Goal: Information Seeking & Learning: Learn about a topic

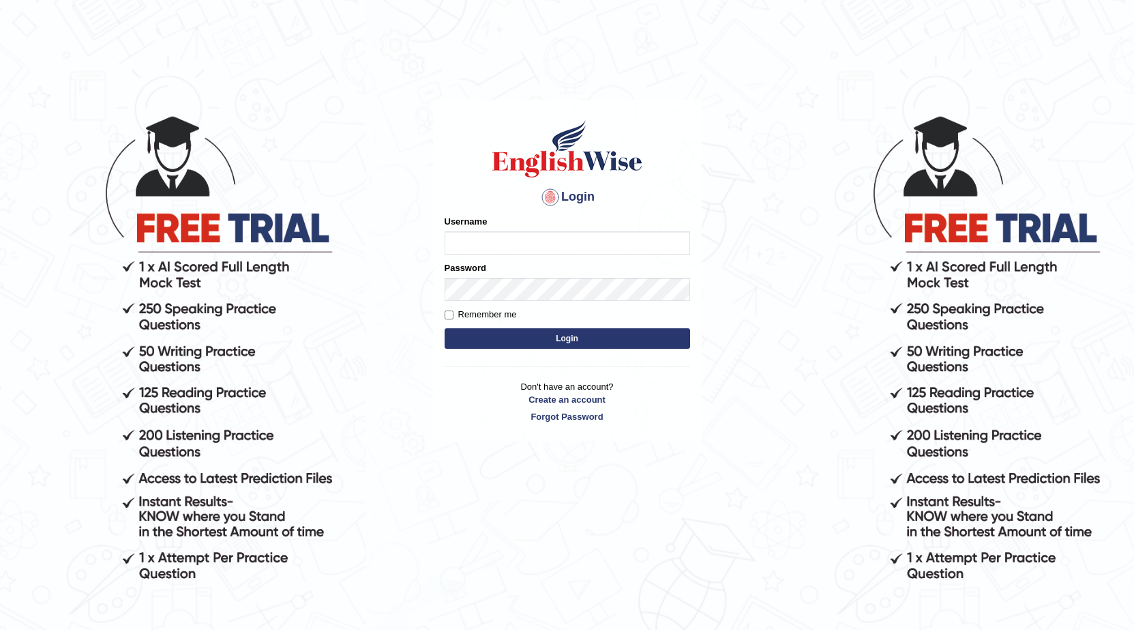
type input "0"
click at [445, 328] on button "Login" at bounding box center [568, 338] width 246 height 20
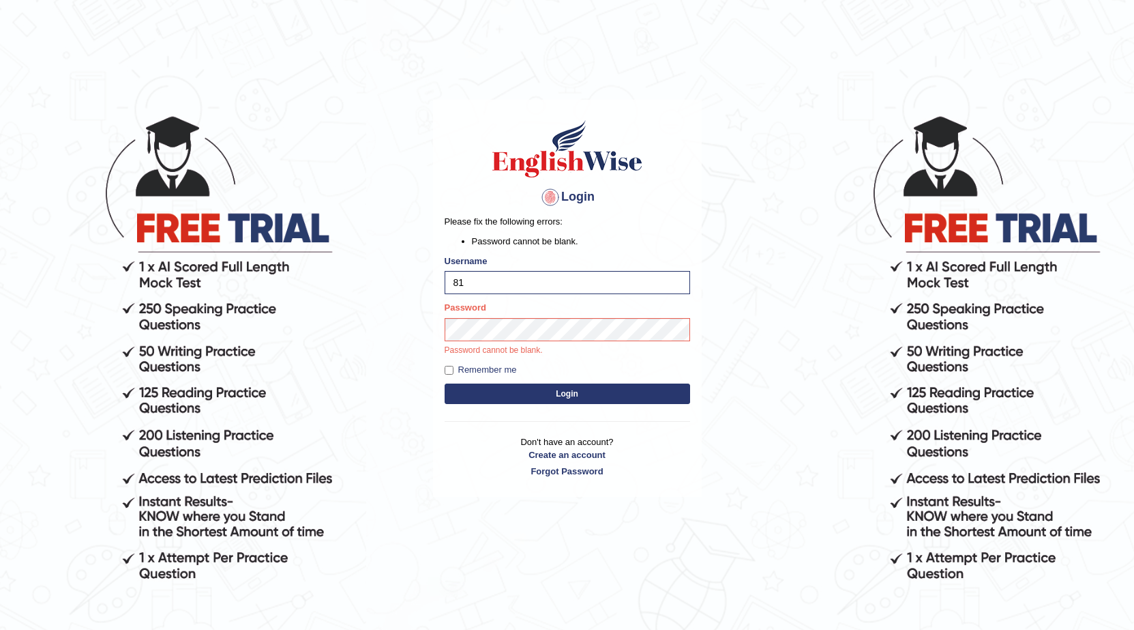
type input "8"
type input "0481871912"
click at [445, 383] on button "Login" at bounding box center [568, 393] width 246 height 20
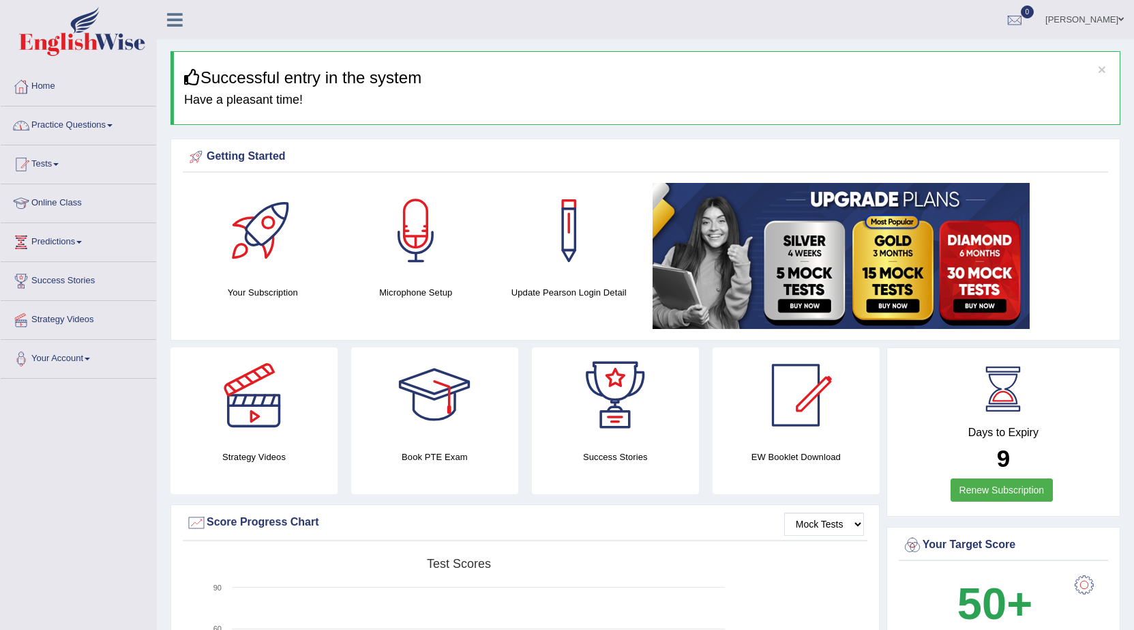
click at [113, 124] on span at bounding box center [109, 125] width 5 height 3
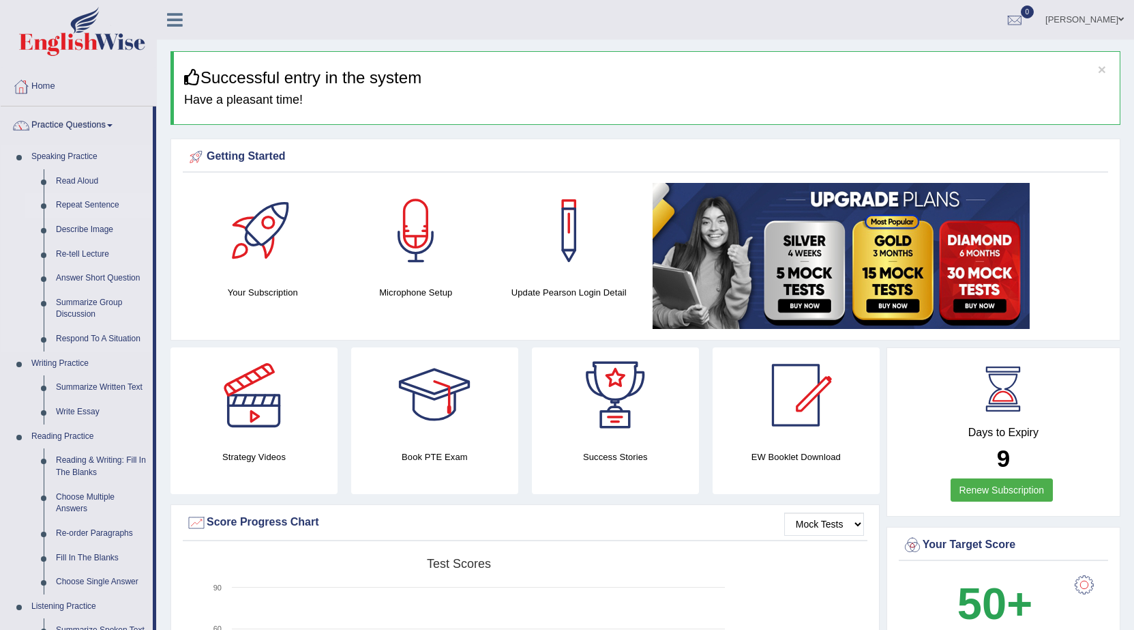
click at [74, 200] on link "Repeat Sentence" at bounding box center [101, 205] width 103 height 25
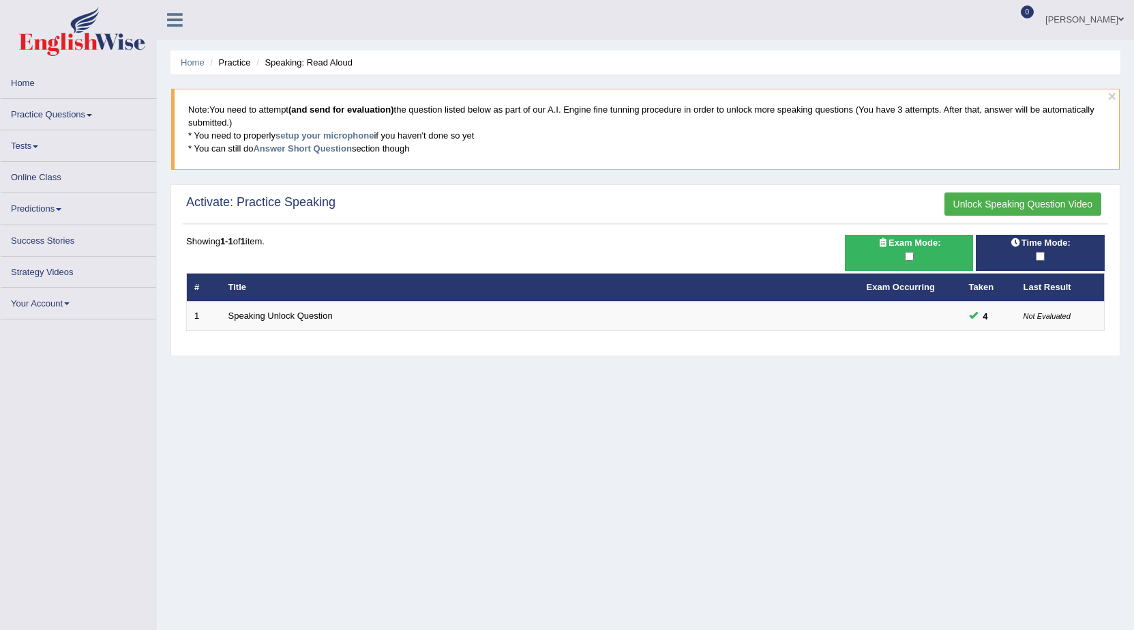
click at [72, 119] on link "Practice Questions" at bounding box center [79, 112] width 156 height 27
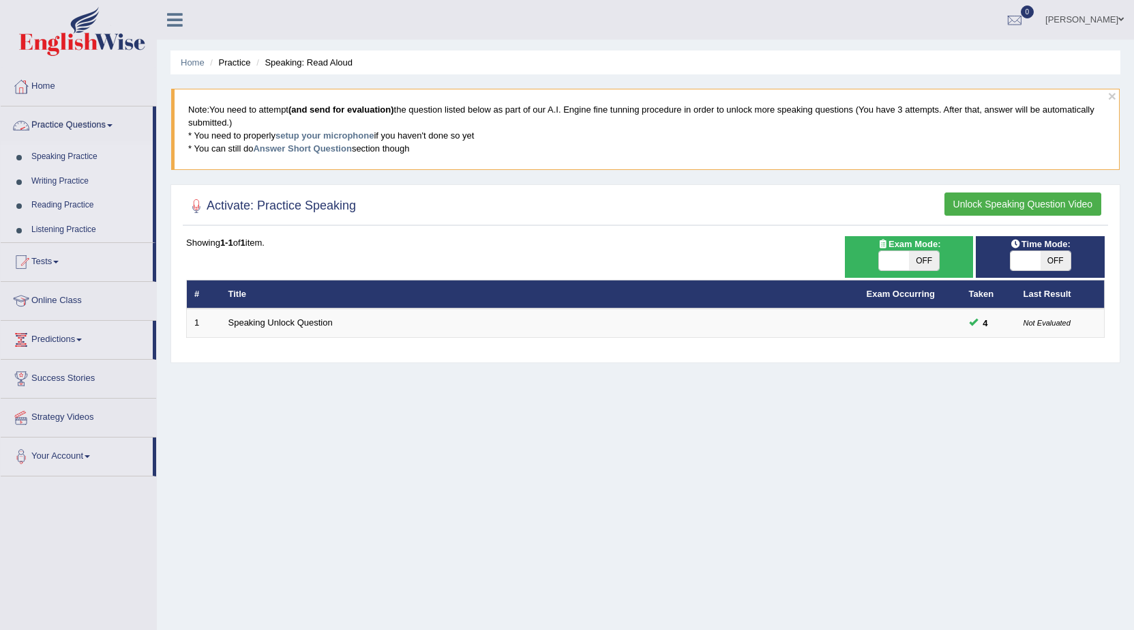
click at [103, 125] on link "Practice Questions" at bounding box center [77, 123] width 152 height 34
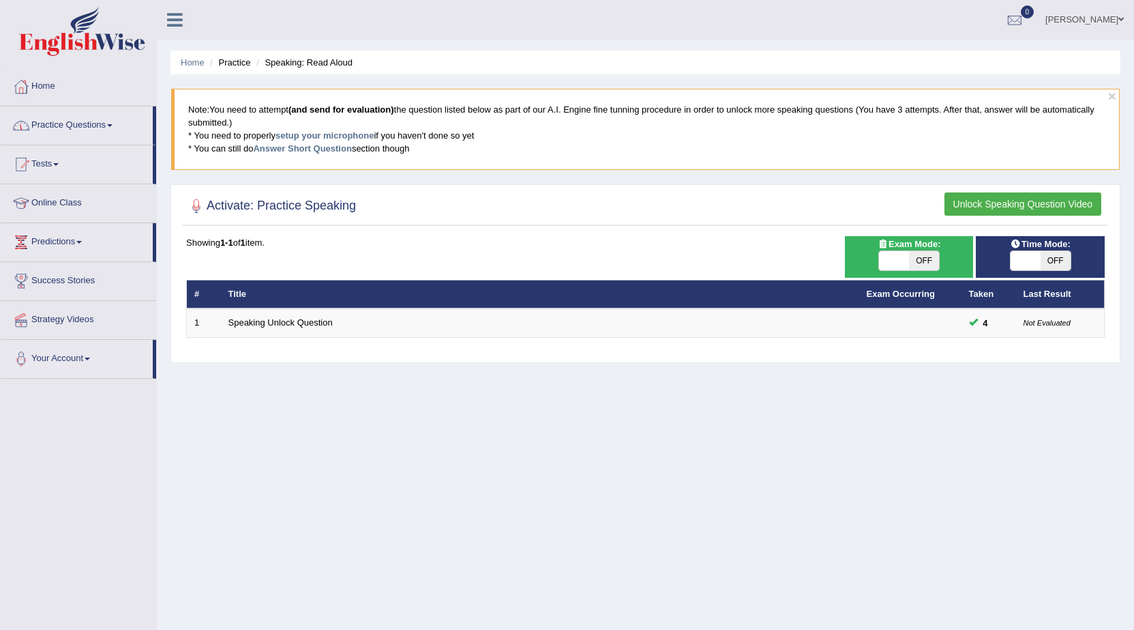
click at [103, 125] on link "Practice Questions" at bounding box center [77, 123] width 152 height 34
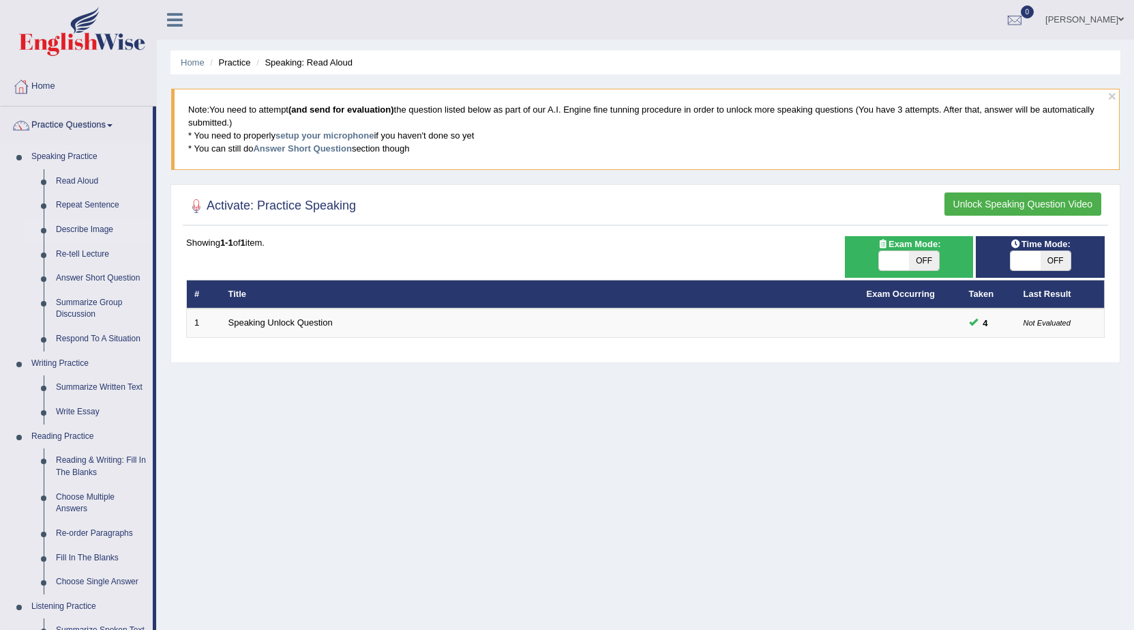
click at [86, 227] on link "Describe Image" at bounding box center [101, 230] width 103 height 25
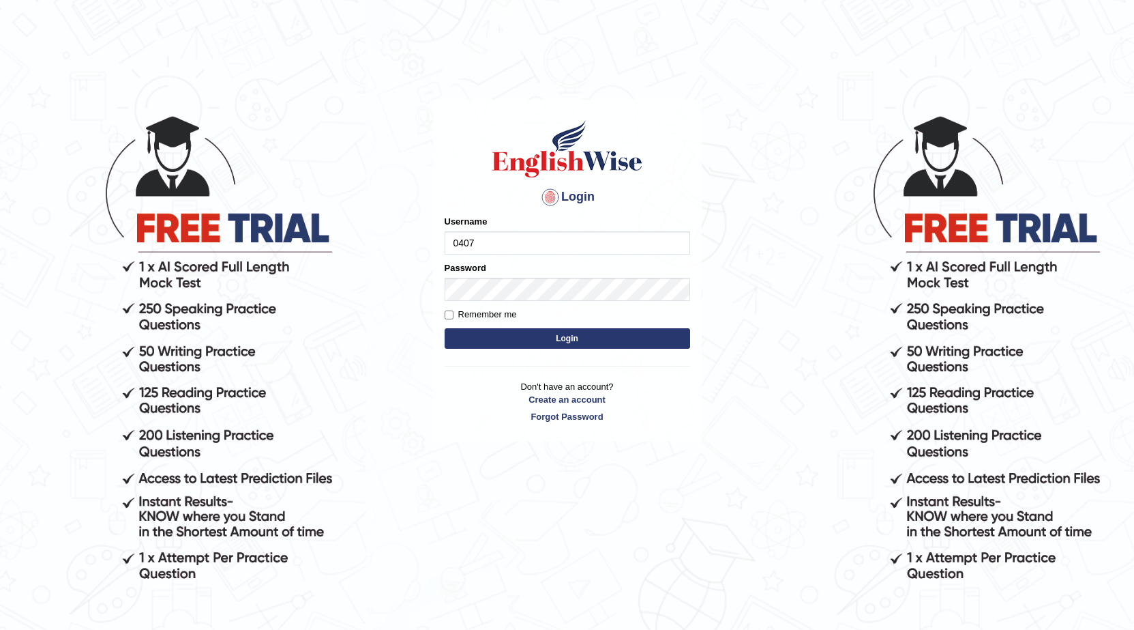
type input "0407970233"
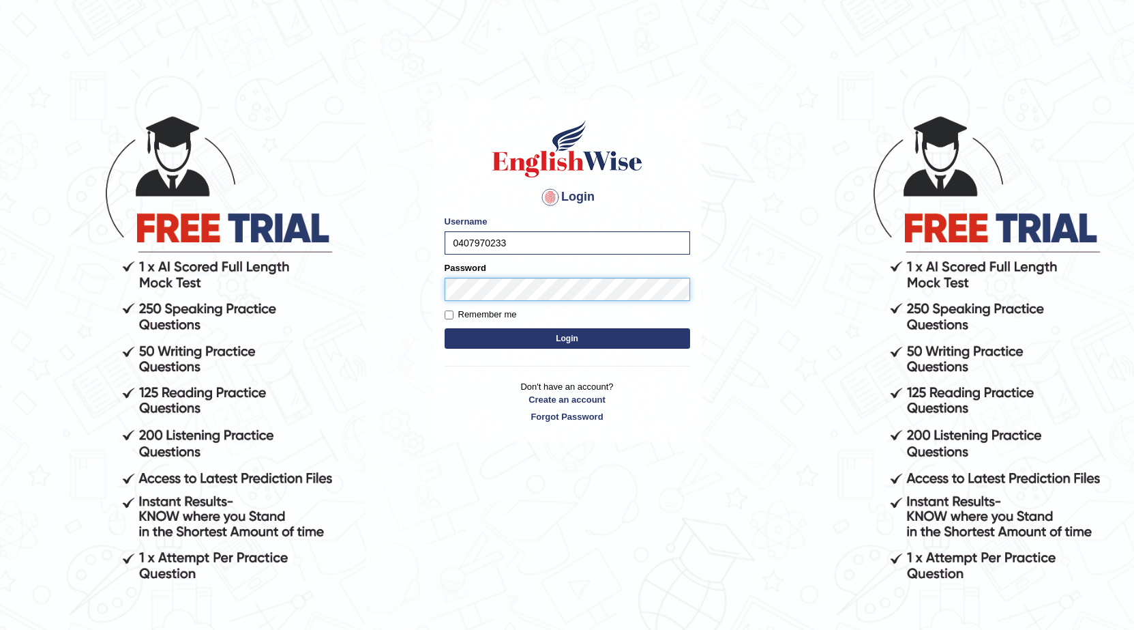
click at [445, 328] on button "Login" at bounding box center [568, 338] width 246 height 20
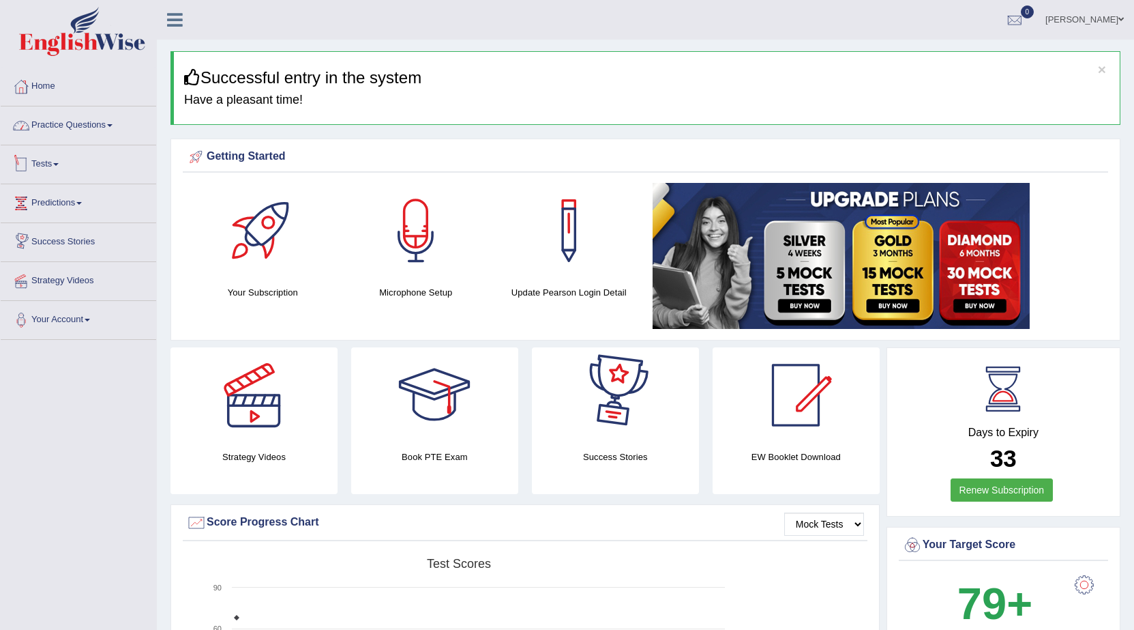
click at [95, 126] on link "Practice Questions" at bounding box center [79, 123] width 156 height 34
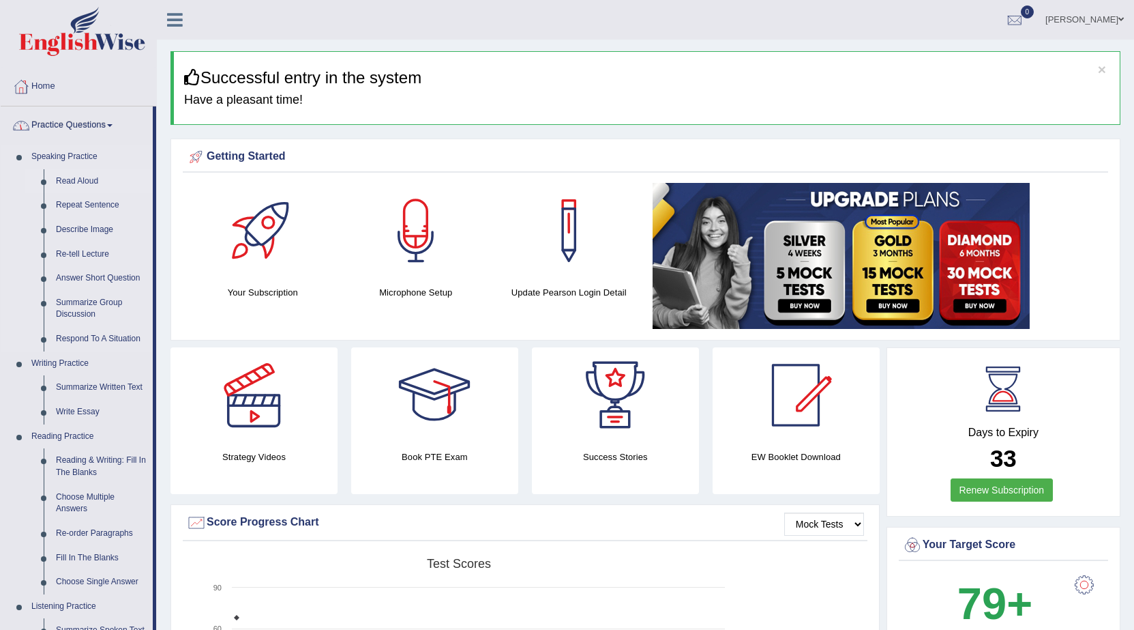
click at [68, 183] on link "Read Aloud" at bounding box center [101, 181] width 103 height 25
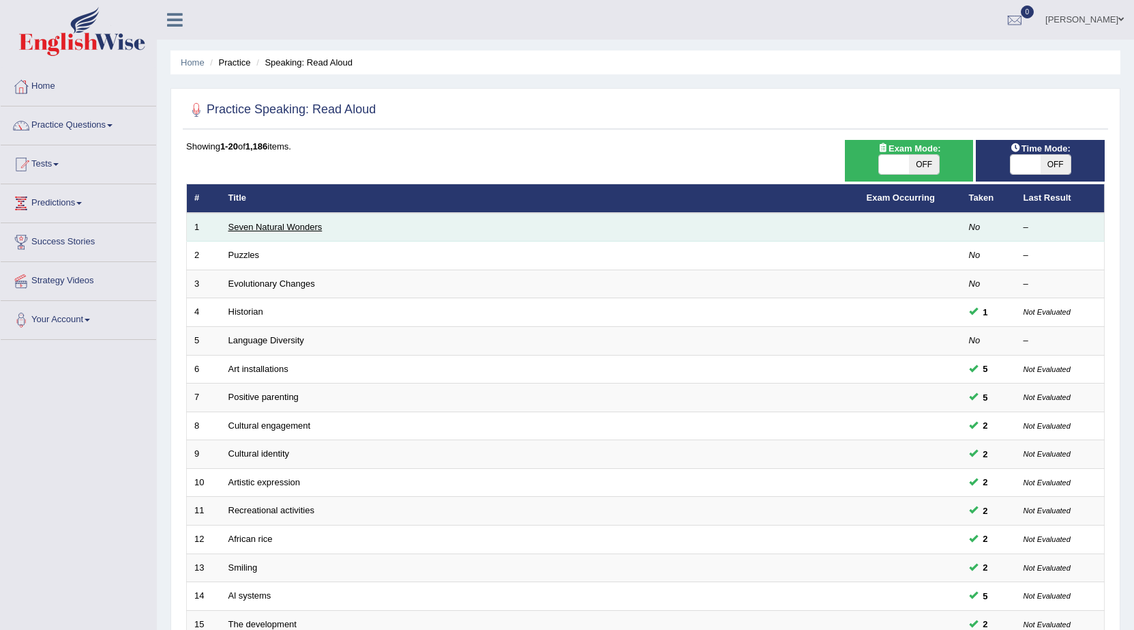
click at [278, 225] on link "Seven Natural Wonders" at bounding box center [275, 227] width 94 height 10
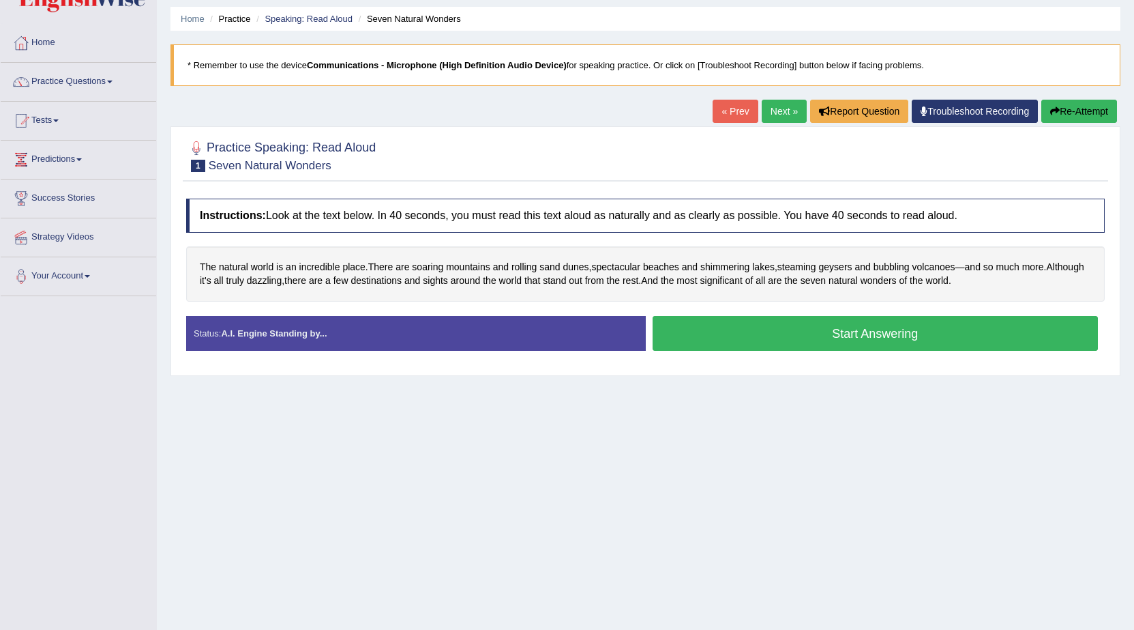
scroll to position [68, 0]
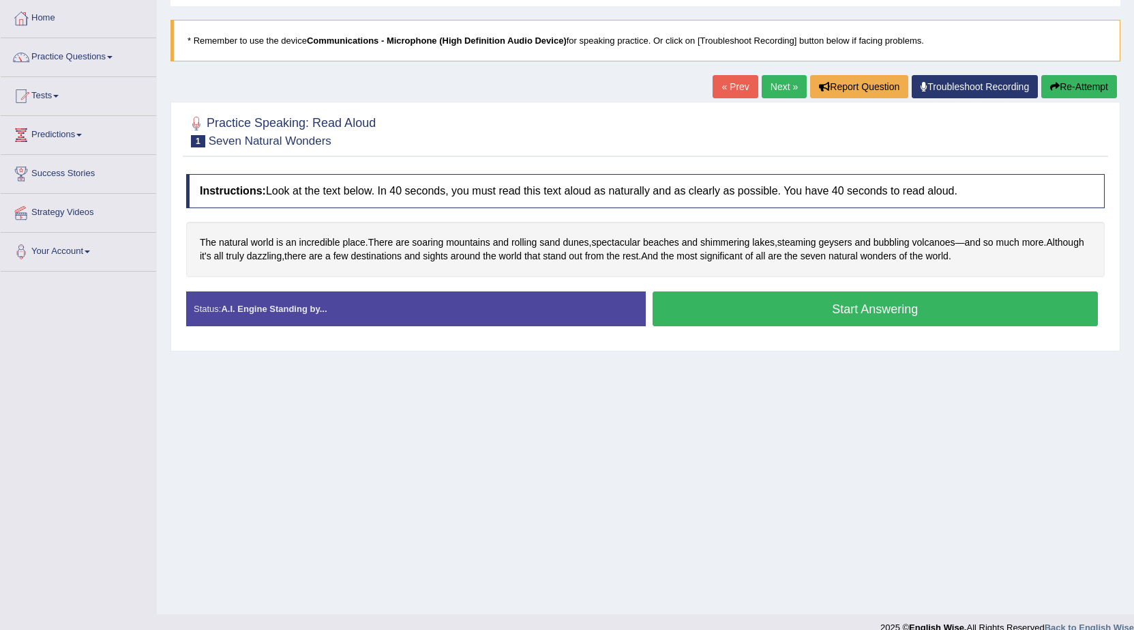
click at [787, 316] on button "Start Answering" at bounding box center [876, 308] width 446 height 35
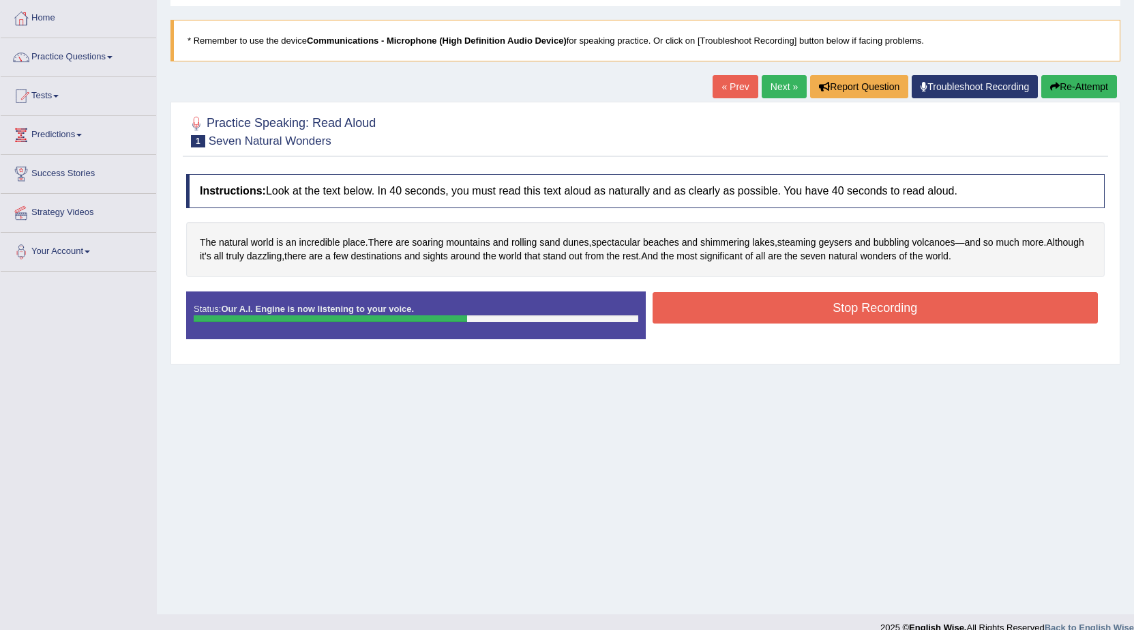
click at [855, 305] on button "Stop Recording" at bounding box center [876, 307] width 446 height 31
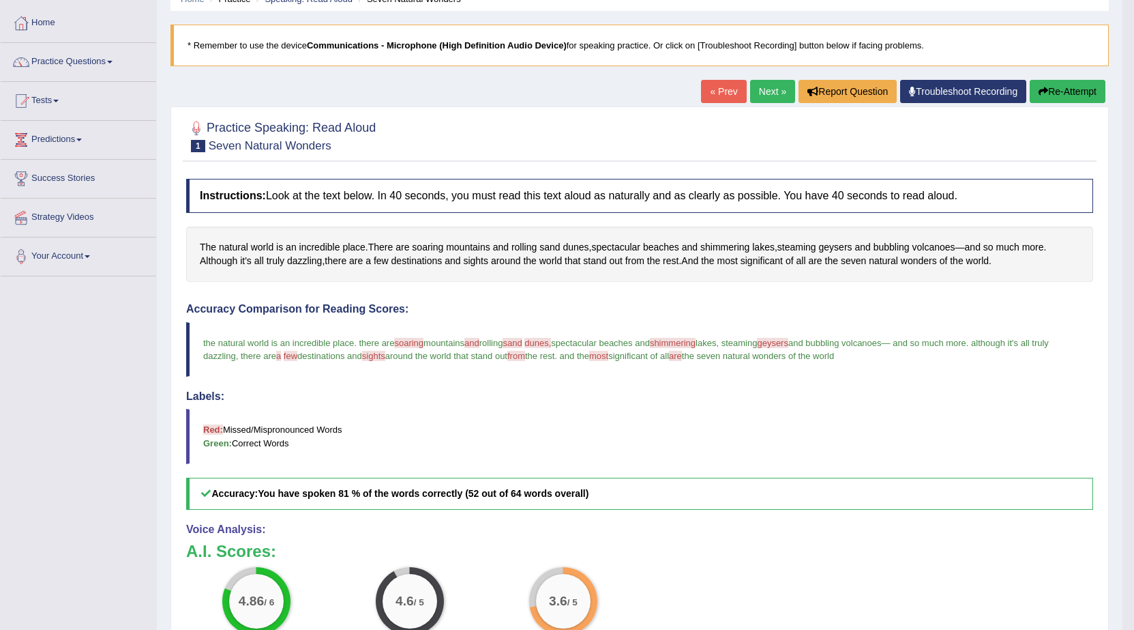
scroll to position [58, 0]
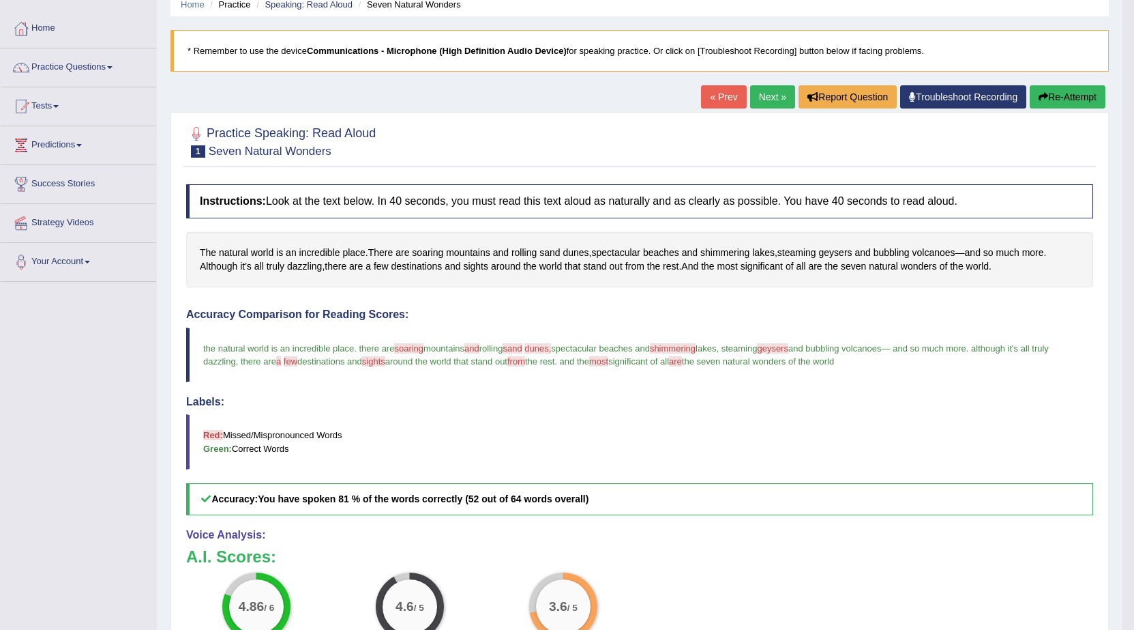
click at [765, 94] on link "Next »" at bounding box center [772, 96] width 45 height 23
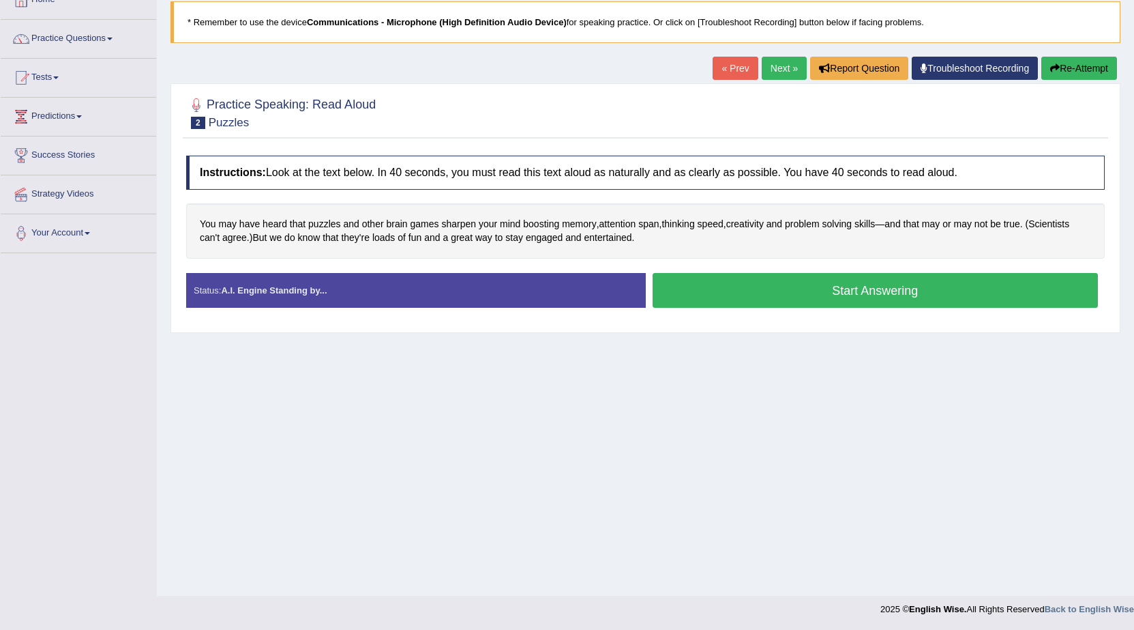
click at [793, 293] on button "Start Answering" at bounding box center [876, 290] width 446 height 35
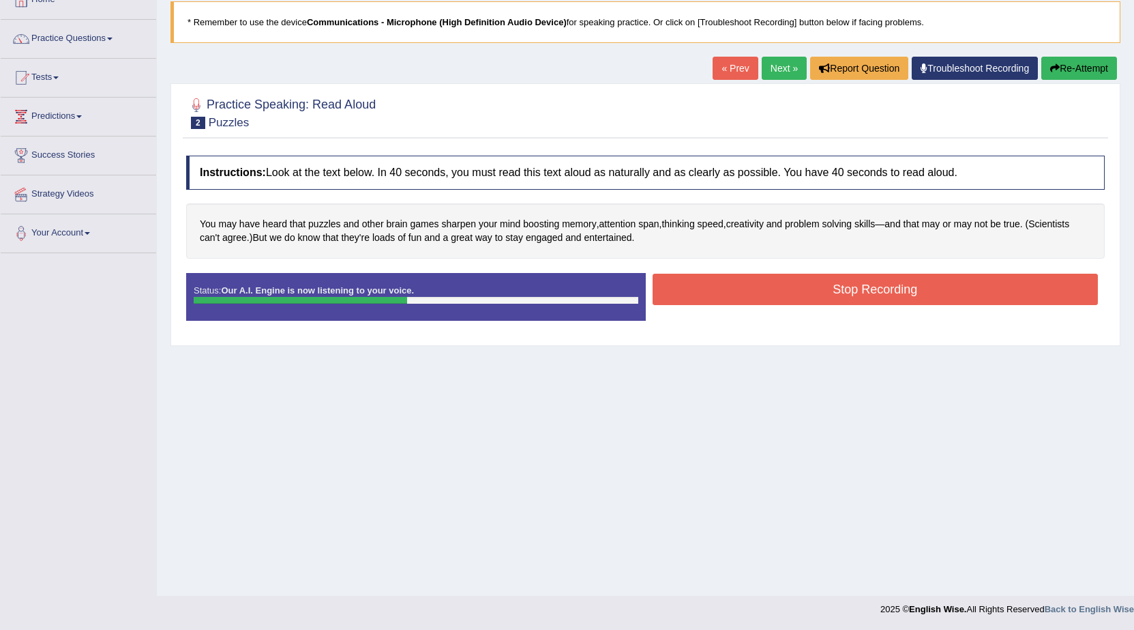
click at [839, 293] on button "Stop Recording" at bounding box center [876, 289] width 446 height 31
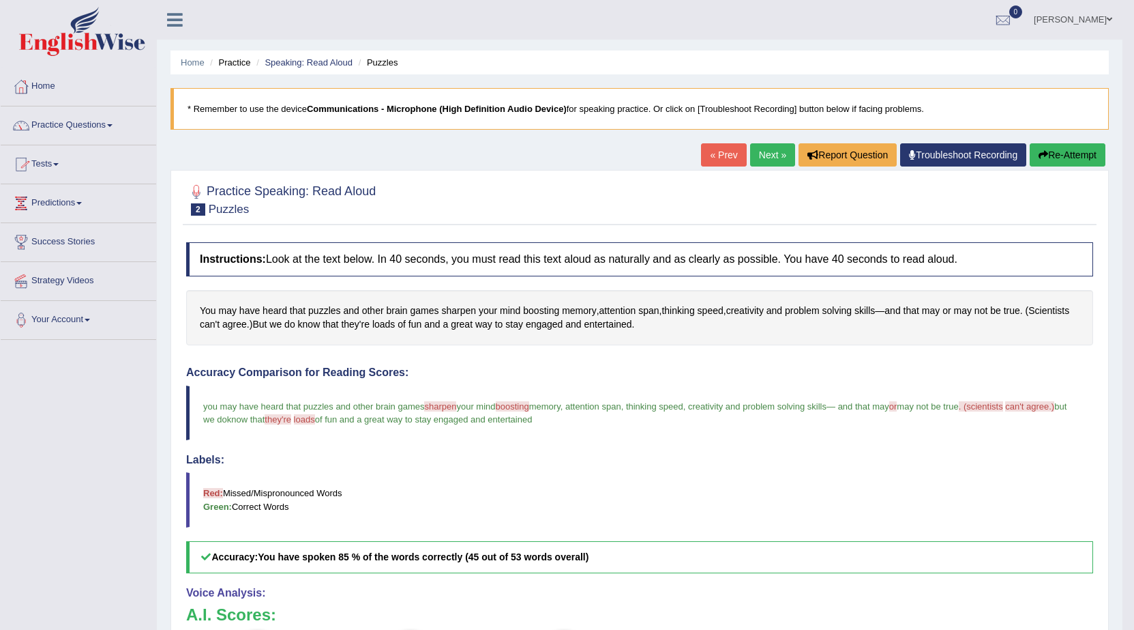
click at [773, 152] on link "Next »" at bounding box center [772, 154] width 45 height 23
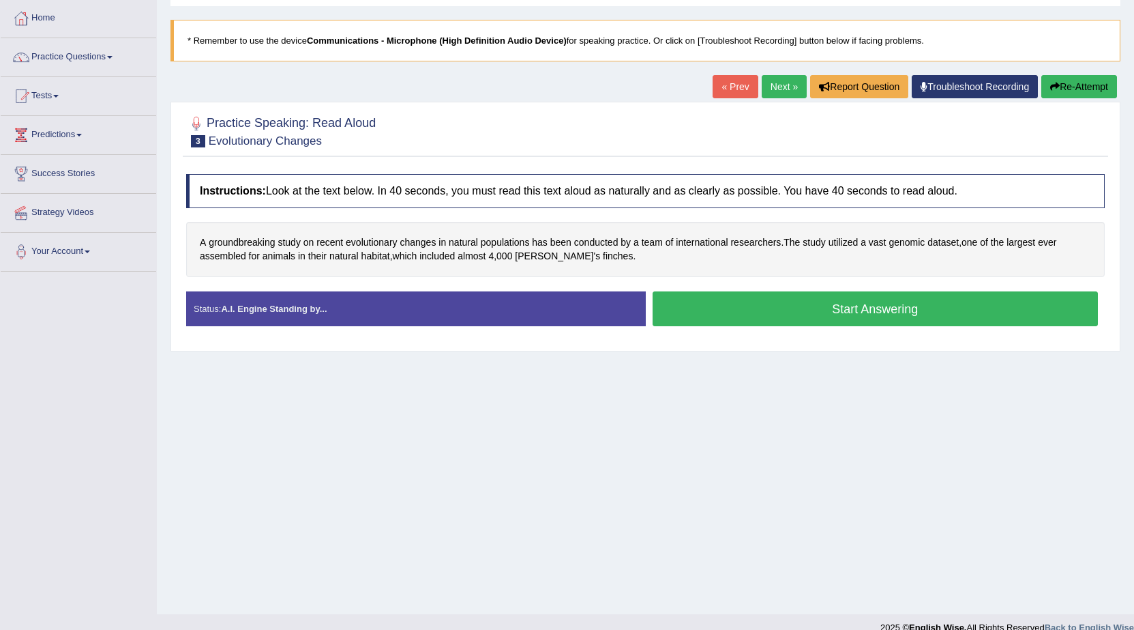
click at [811, 309] on button "Start Answering" at bounding box center [876, 308] width 446 height 35
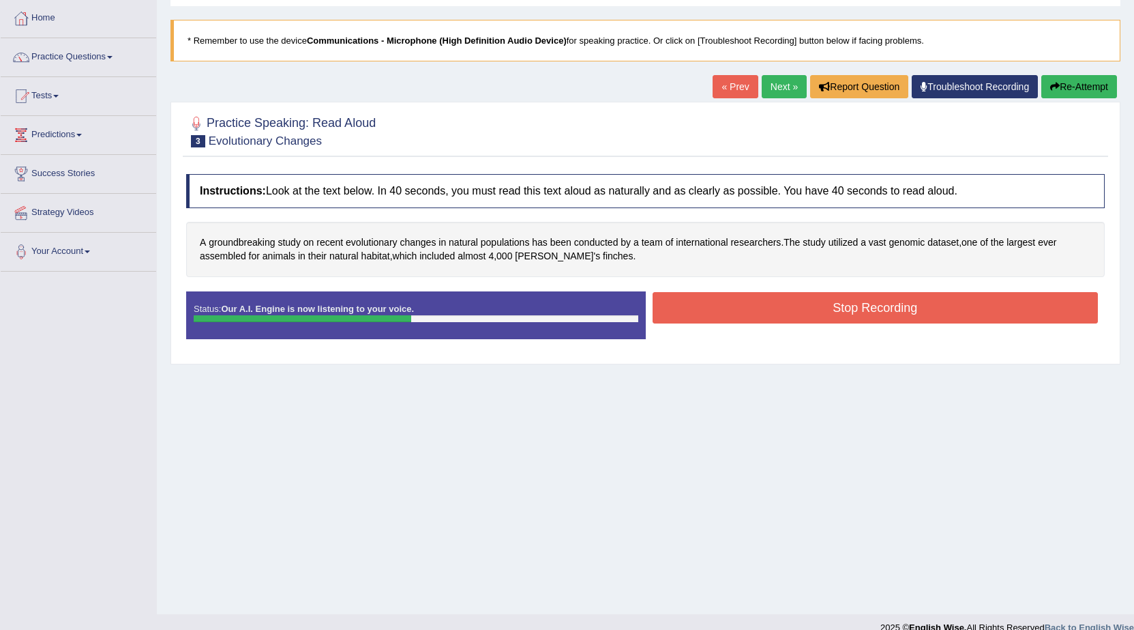
click at [810, 304] on button "Stop Recording" at bounding box center [876, 307] width 446 height 31
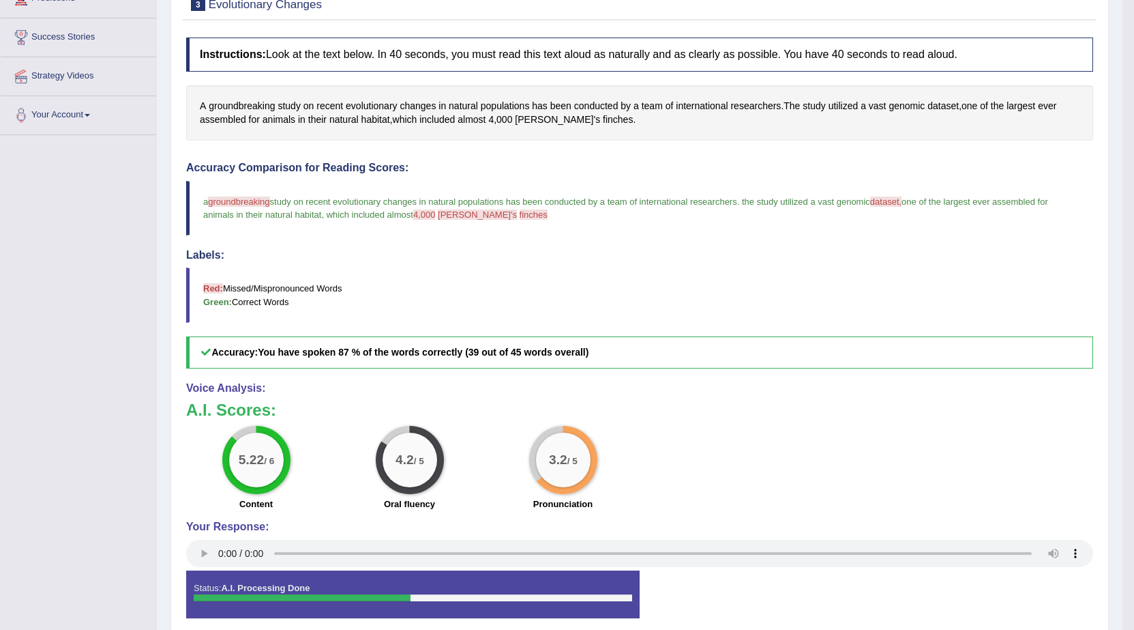
scroll to position [136, 0]
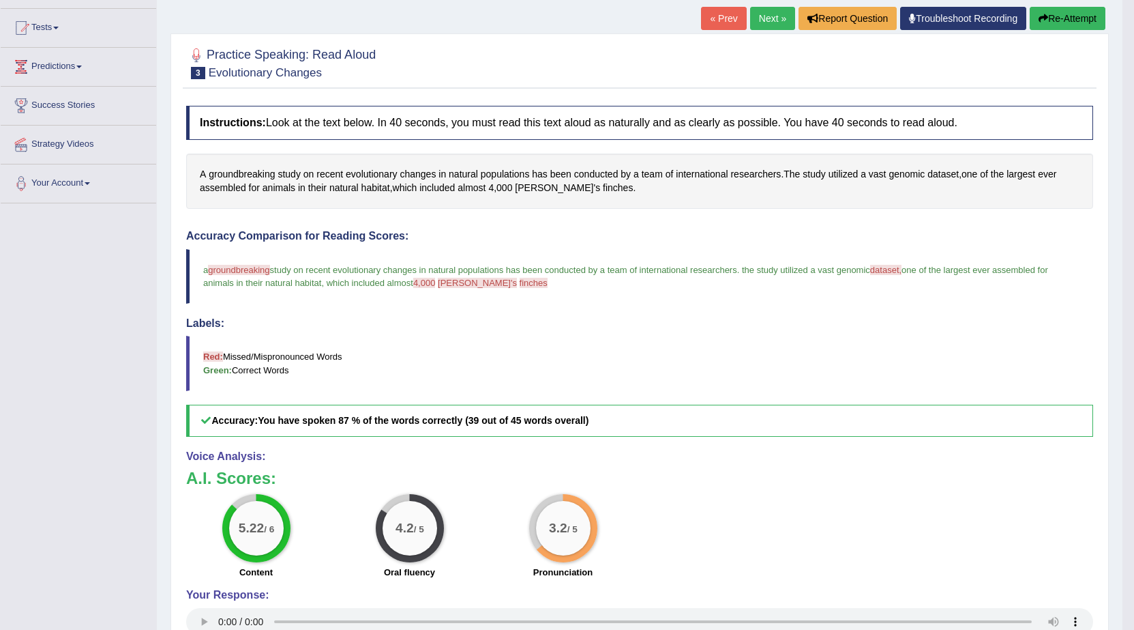
click at [769, 16] on link "Next »" at bounding box center [772, 18] width 45 height 23
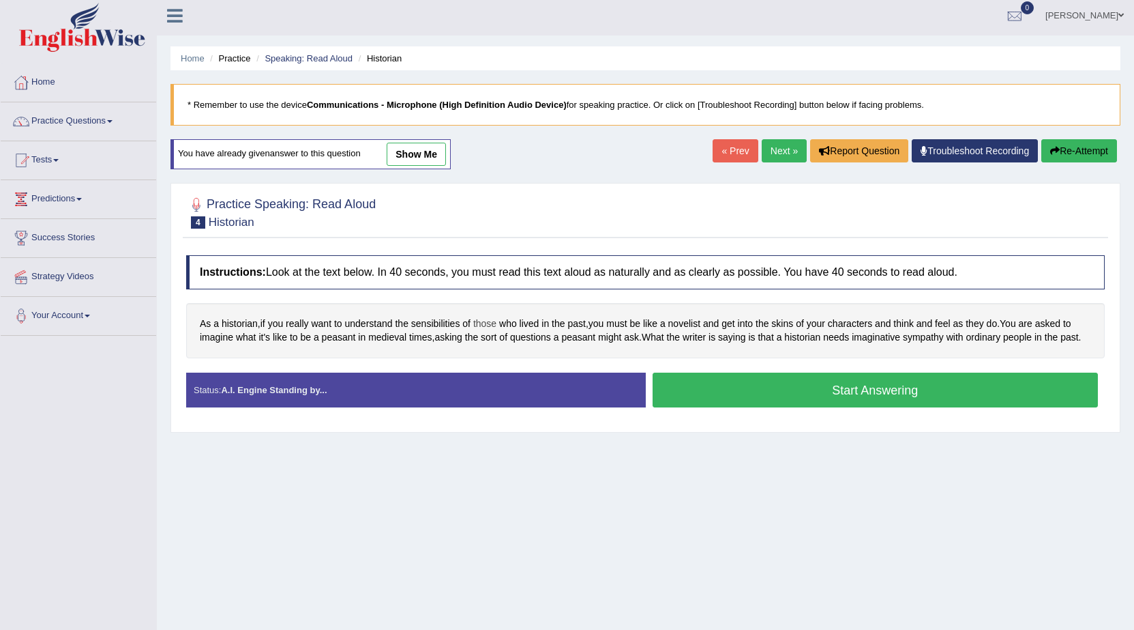
scroll to position [87, 0]
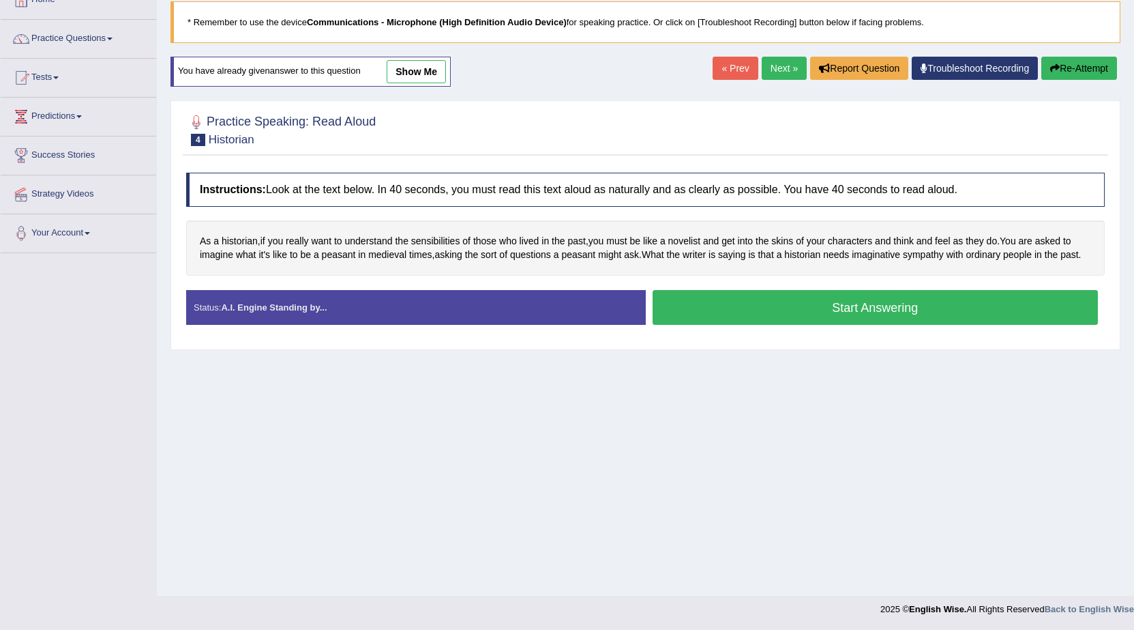
click at [413, 68] on link "show me" at bounding box center [416, 71] width 59 height 23
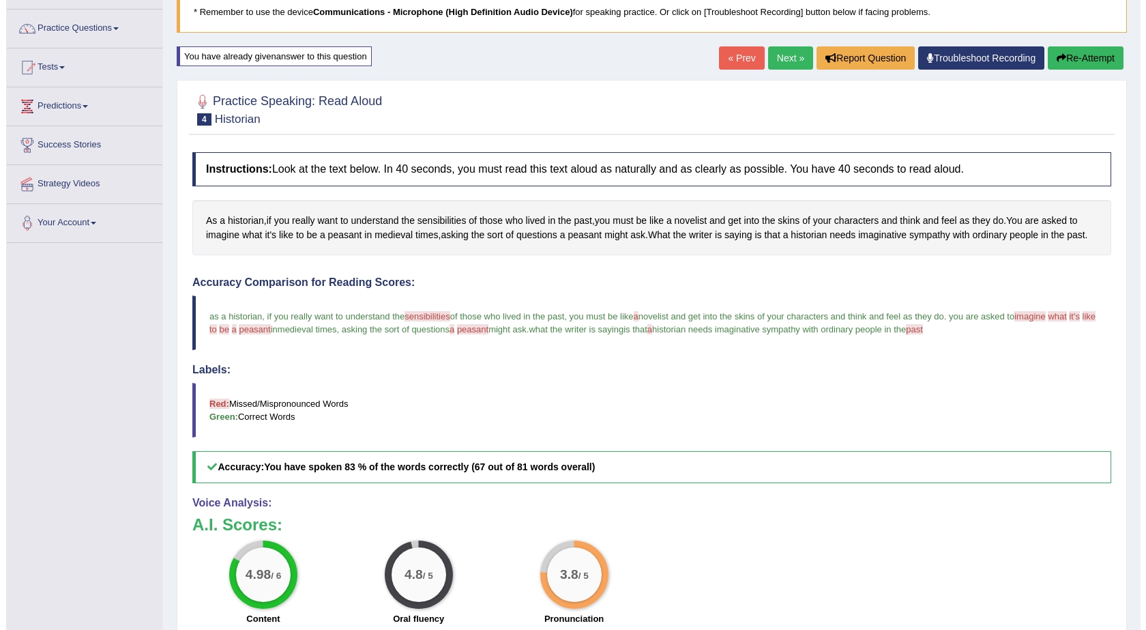
scroll to position [136, 0]
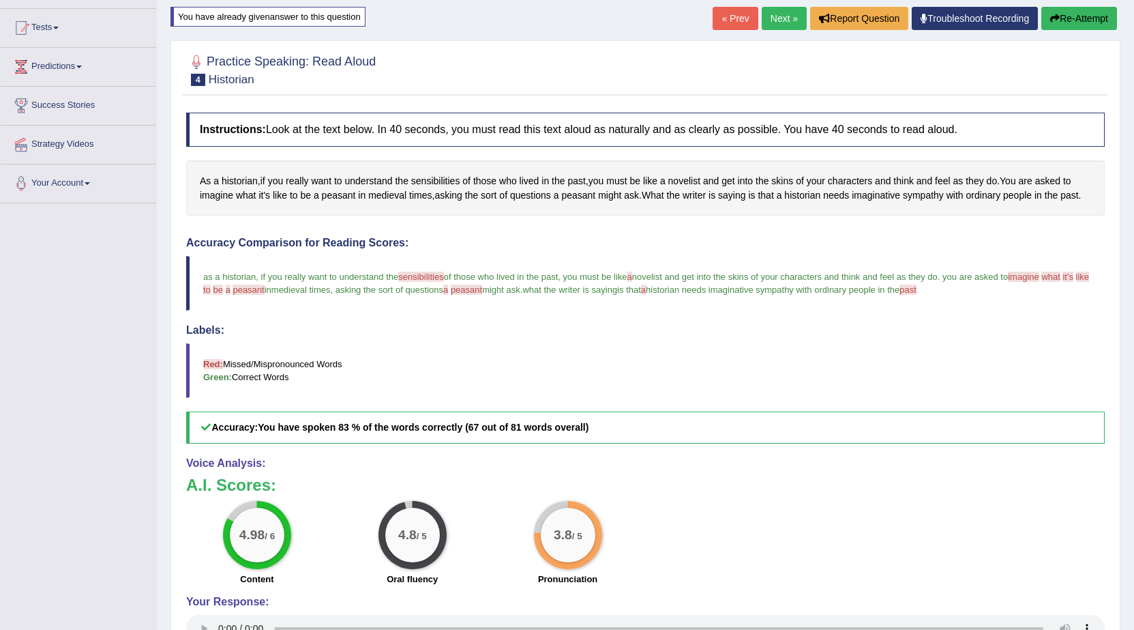
click at [1072, 20] on button "Re-Attempt" at bounding box center [1080, 18] width 76 height 23
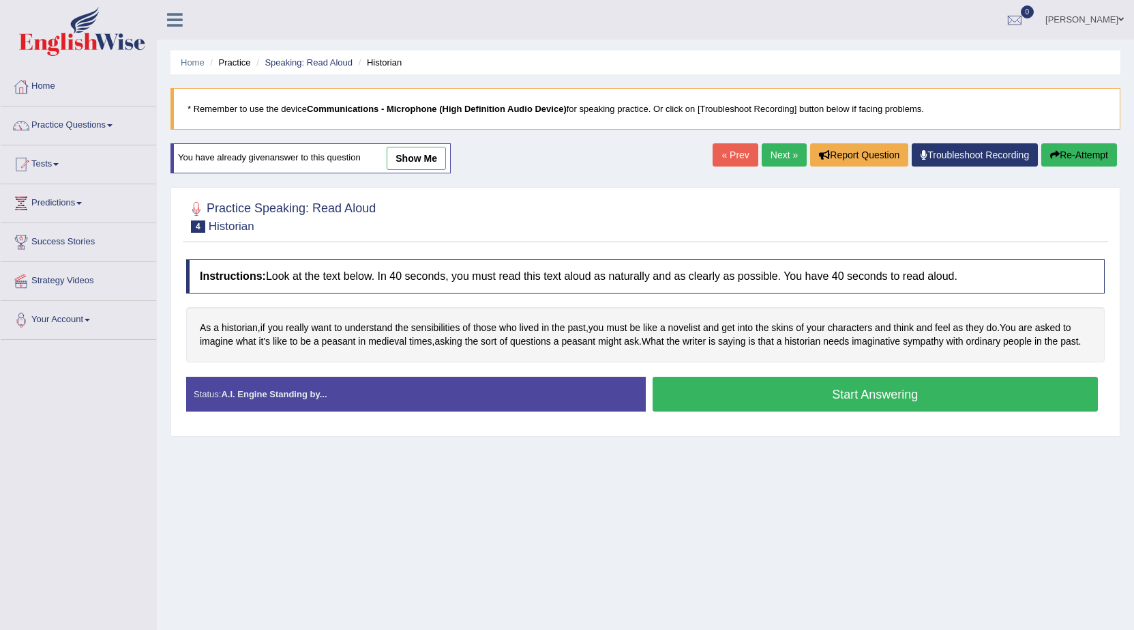
click at [809, 392] on button "Start Answering" at bounding box center [876, 393] width 446 height 35
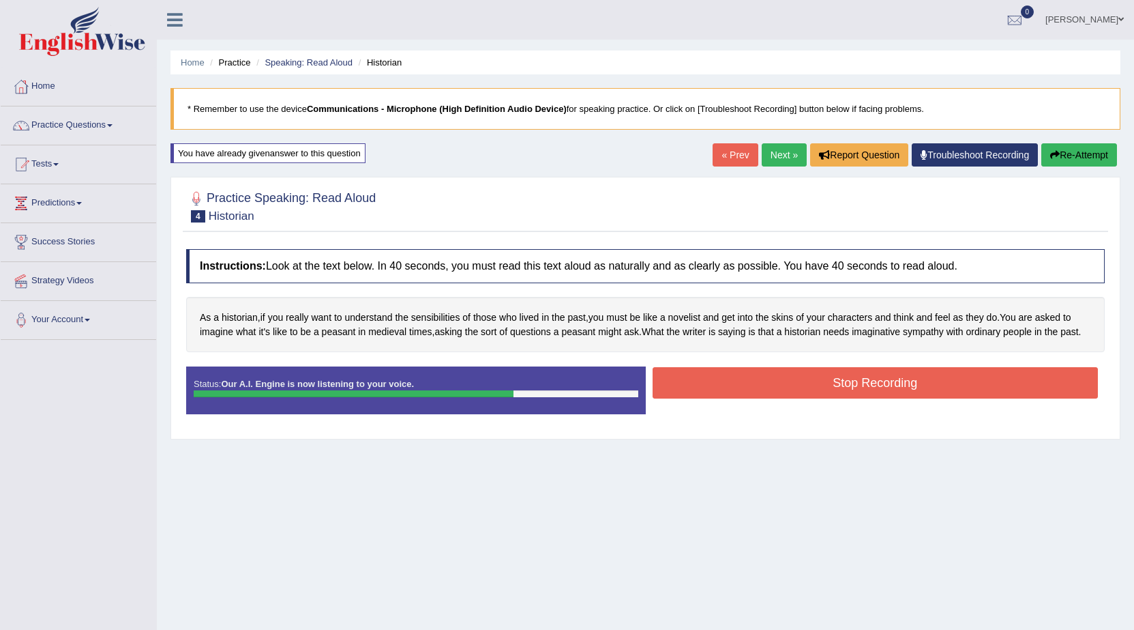
click at [853, 381] on button "Stop Recording" at bounding box center [876, 382] width 446 height 31
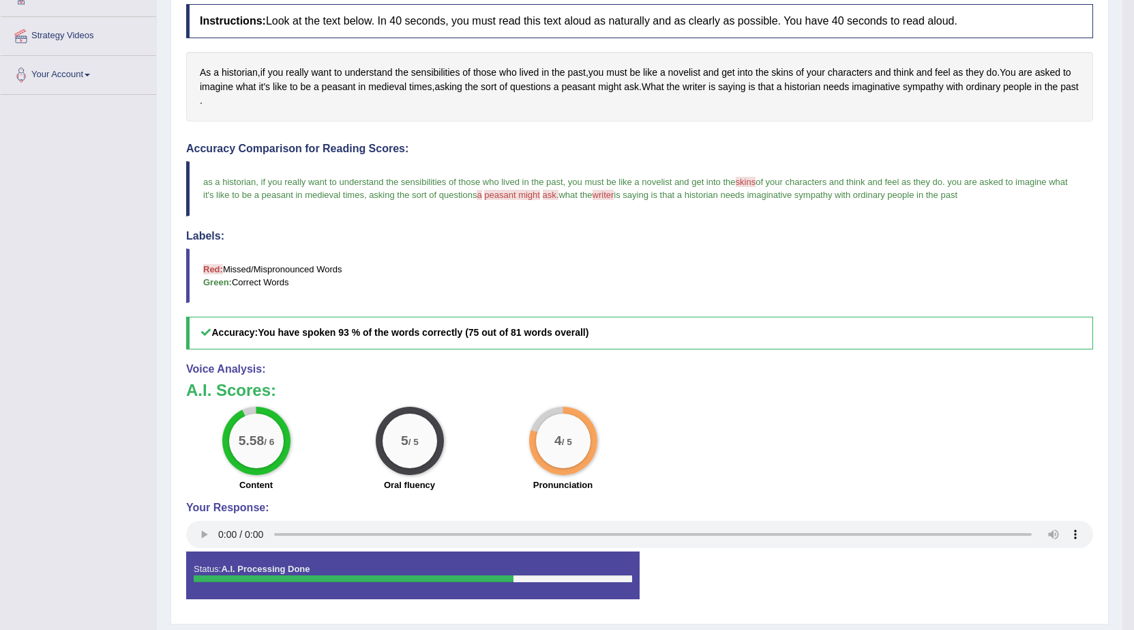
scroll to position [11, 0]
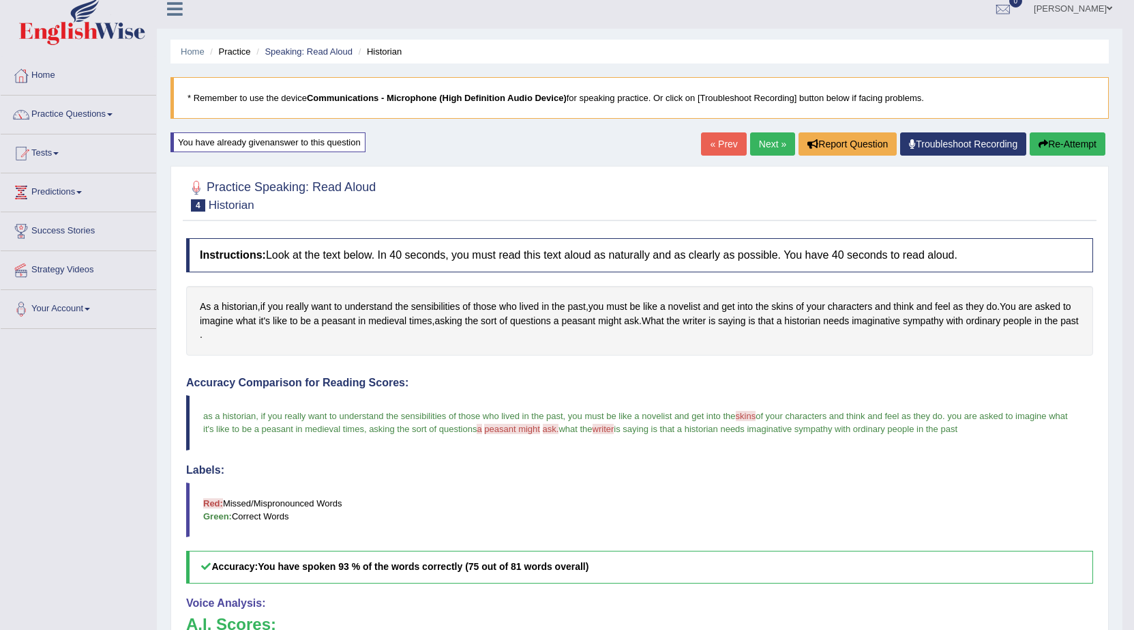
click at [765, 150] on link "Next »" at bounding box center [772, 143] width 45 height 23
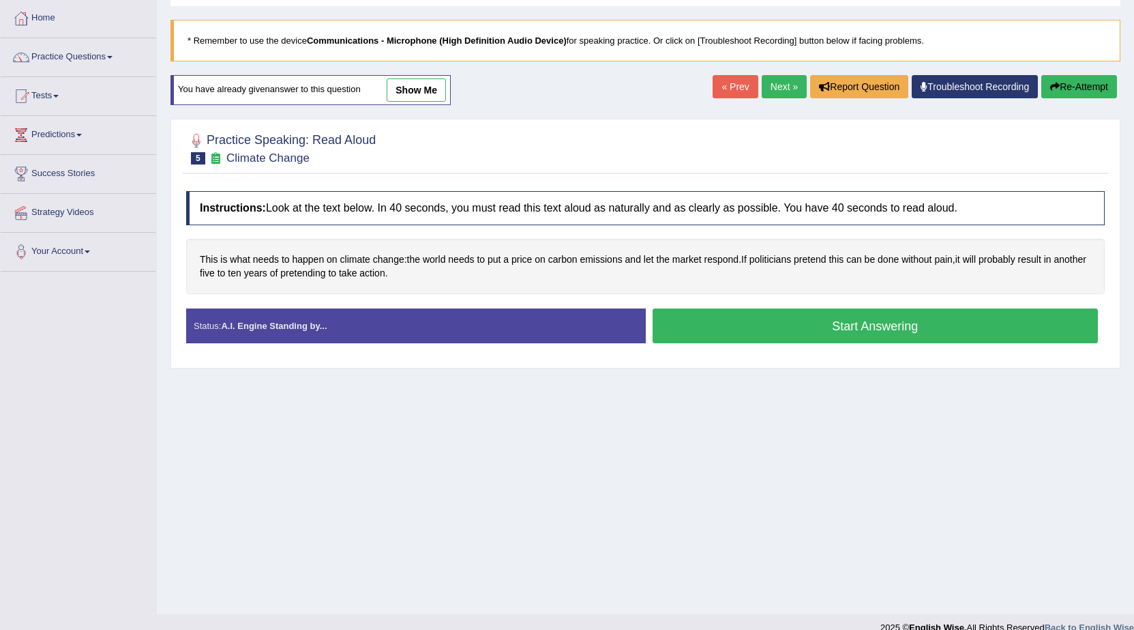
click at [776, 324] on button "Start Answering" at bounding box center [876, 325] width 446 height 35
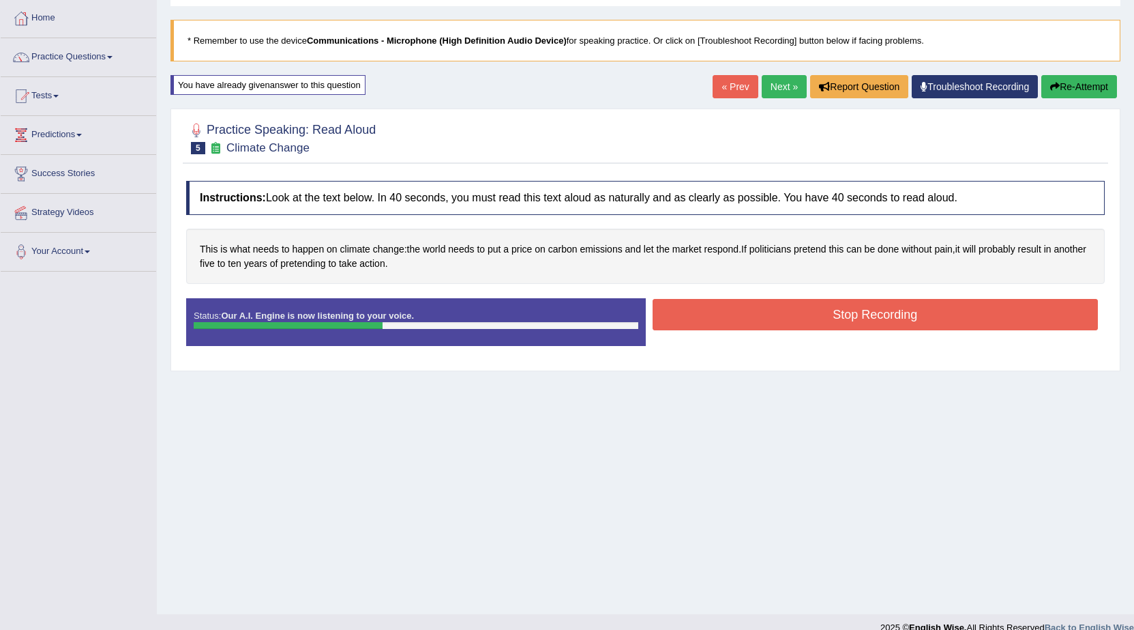
click at [813, 312] on button "Stop Recording" at bounding box center [876, 314] width 446 height 31
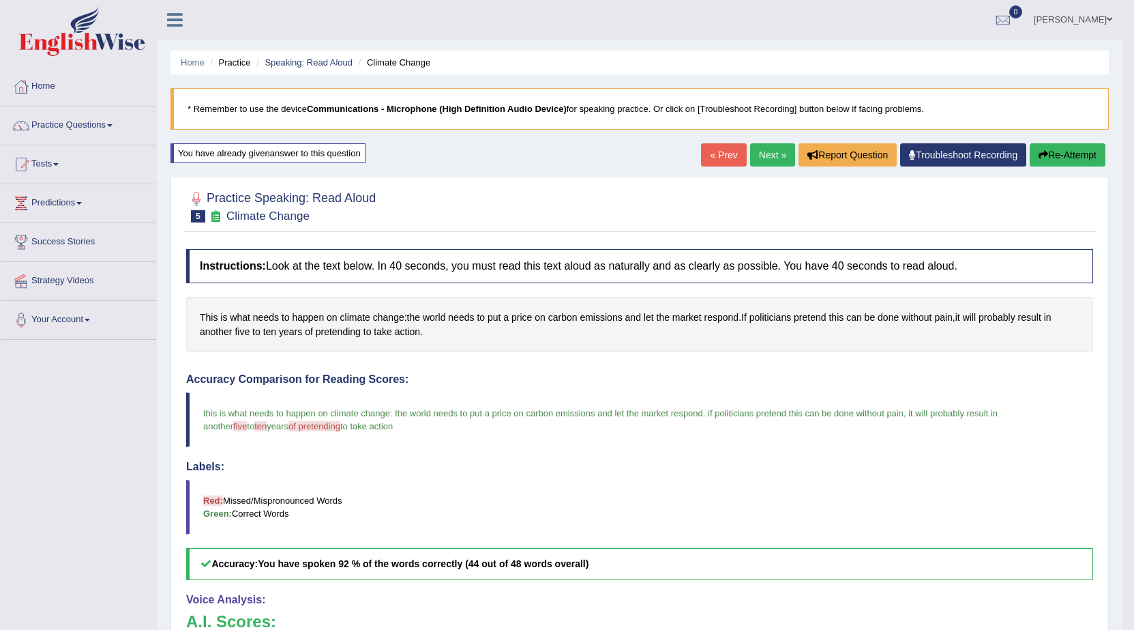
click at [760, 156] on link "Next »" at bounding box center [772, 154] width 45 height 23
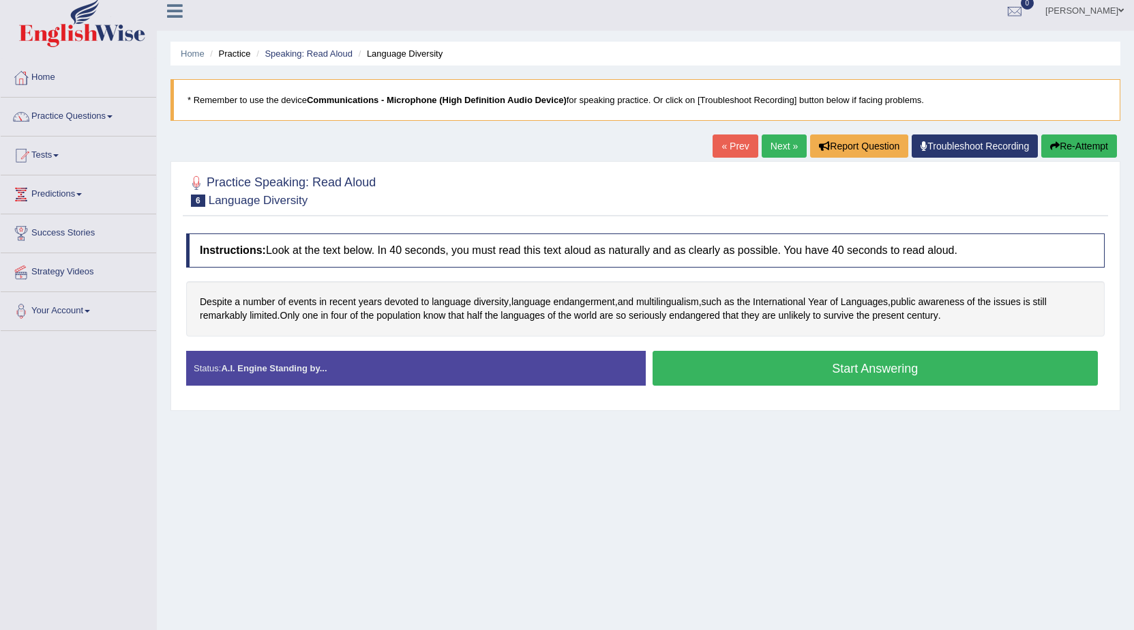
scroll to position [68, 0]
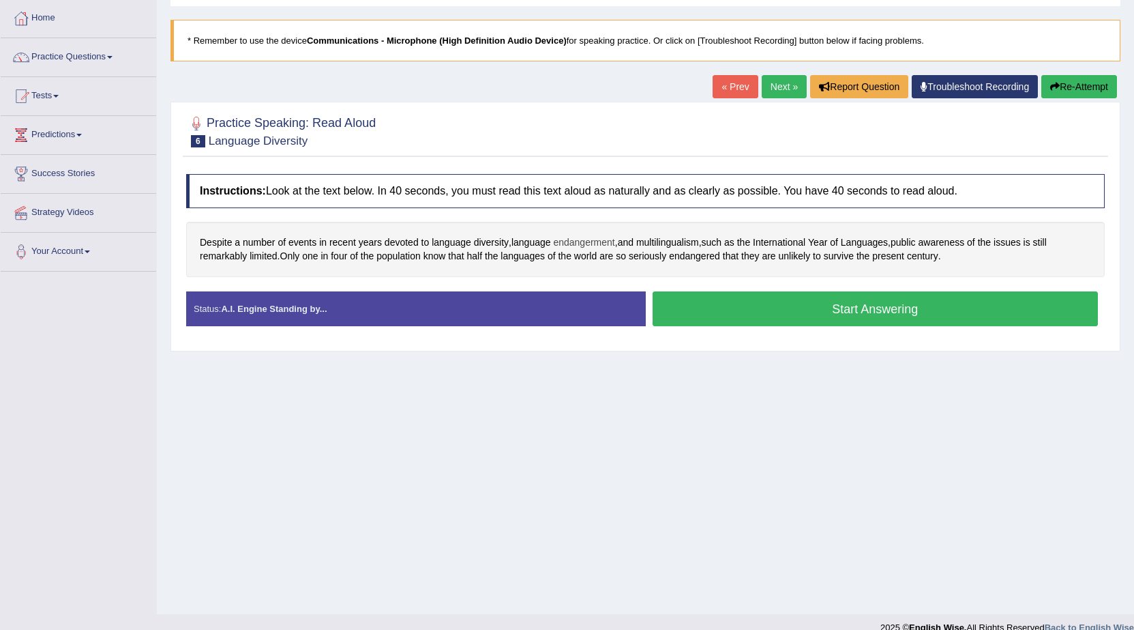
click at [581, 242] on span "endangerment" at bounding box center [583, 242] width 61 height 14
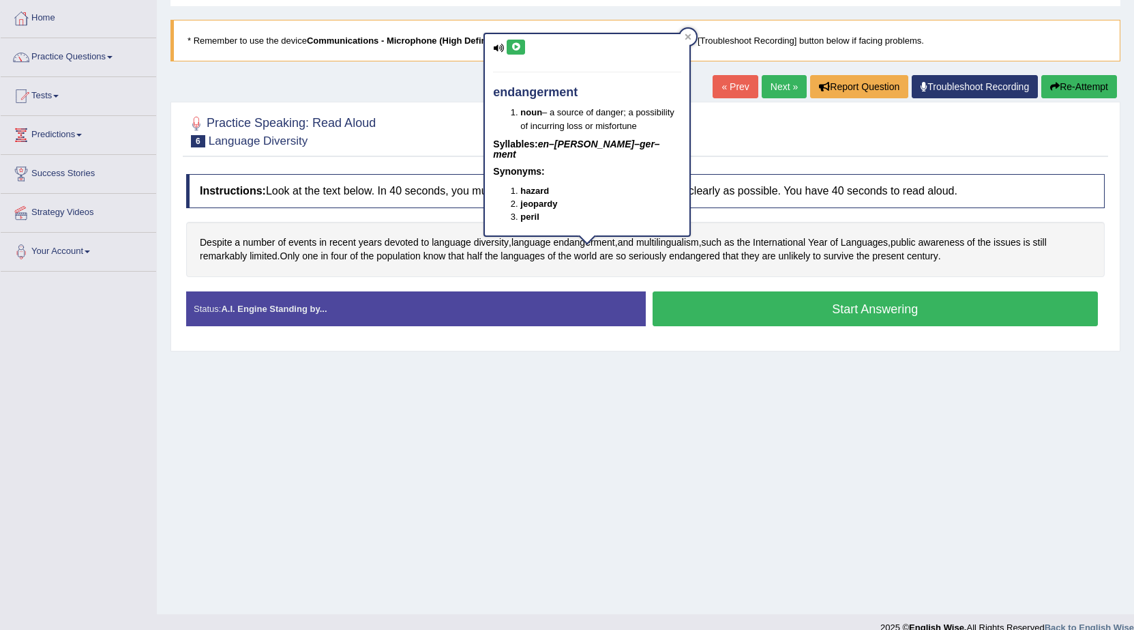
click at [512, 48] on icon at bounding box center [516, 47] width 10 height 8
click at [684, 38] on div at bounding box center [688, 37] width 16 height 16
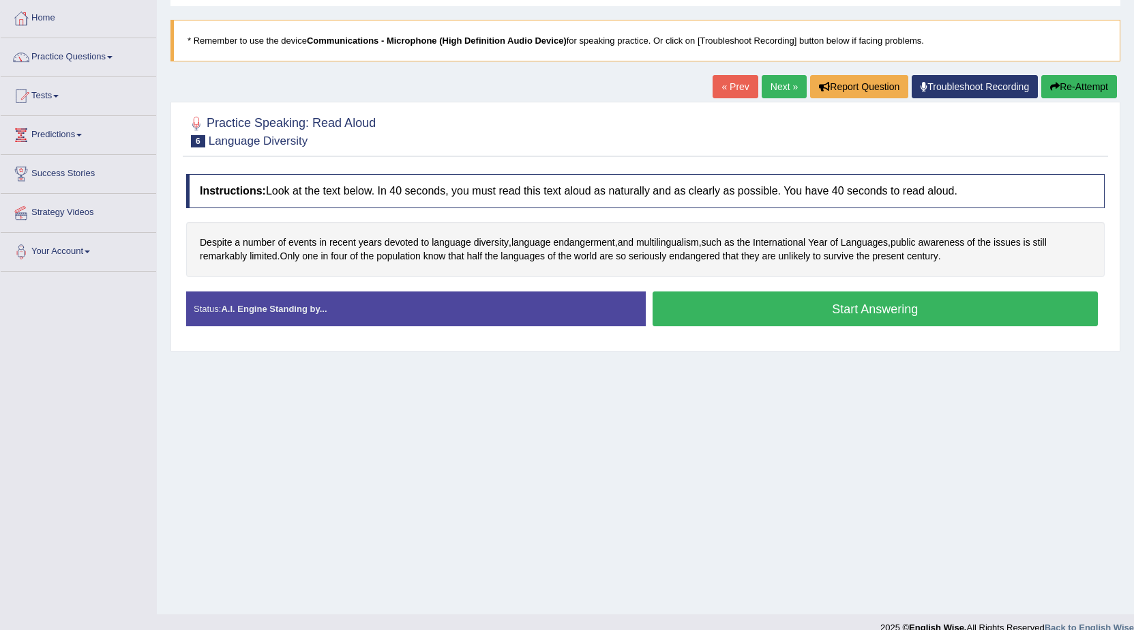
click at [837, 304] on button "Start Answering" at bounding box center [876, 308] width 446 height 35
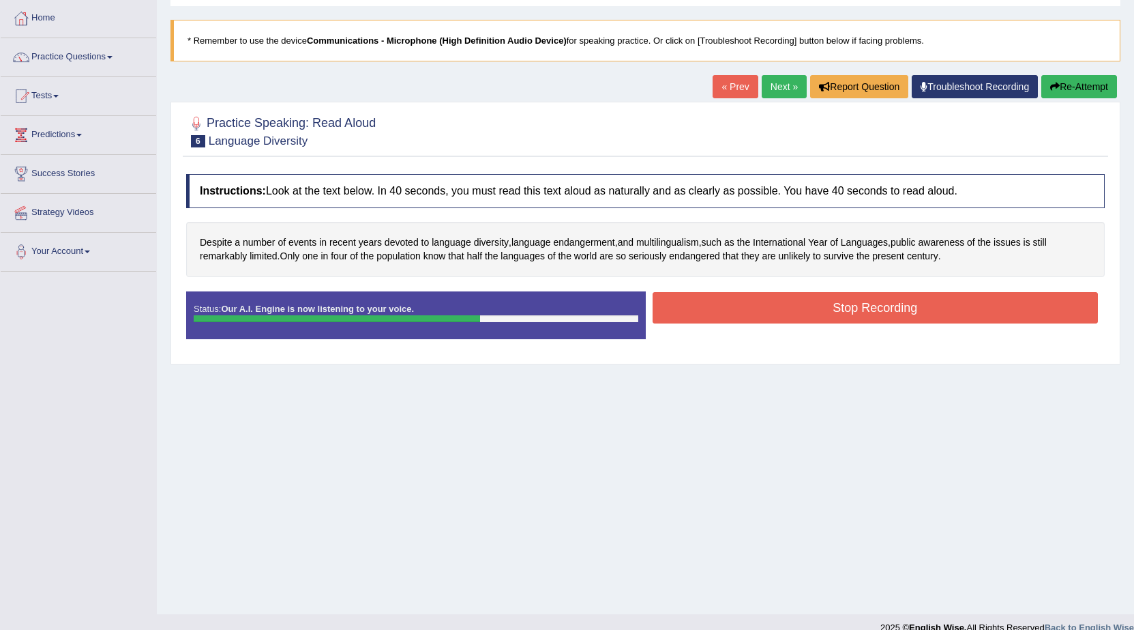
click at [855, 313] on button "Stop Recording" at bounding box center [876, 307] width 446 height 31
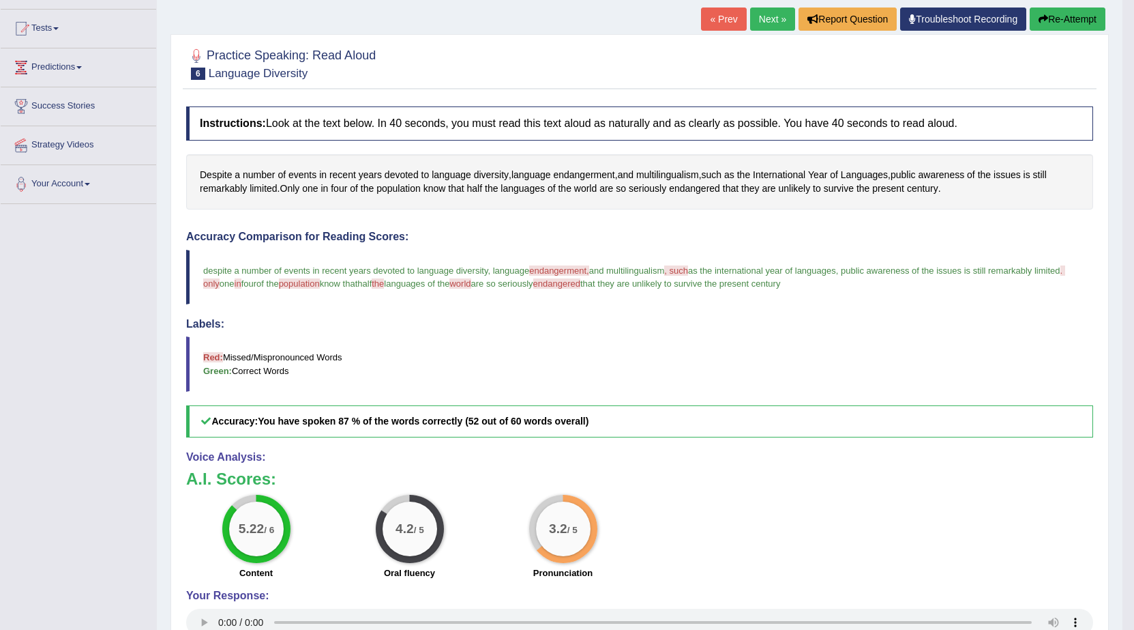
scroll to position [0, 0]
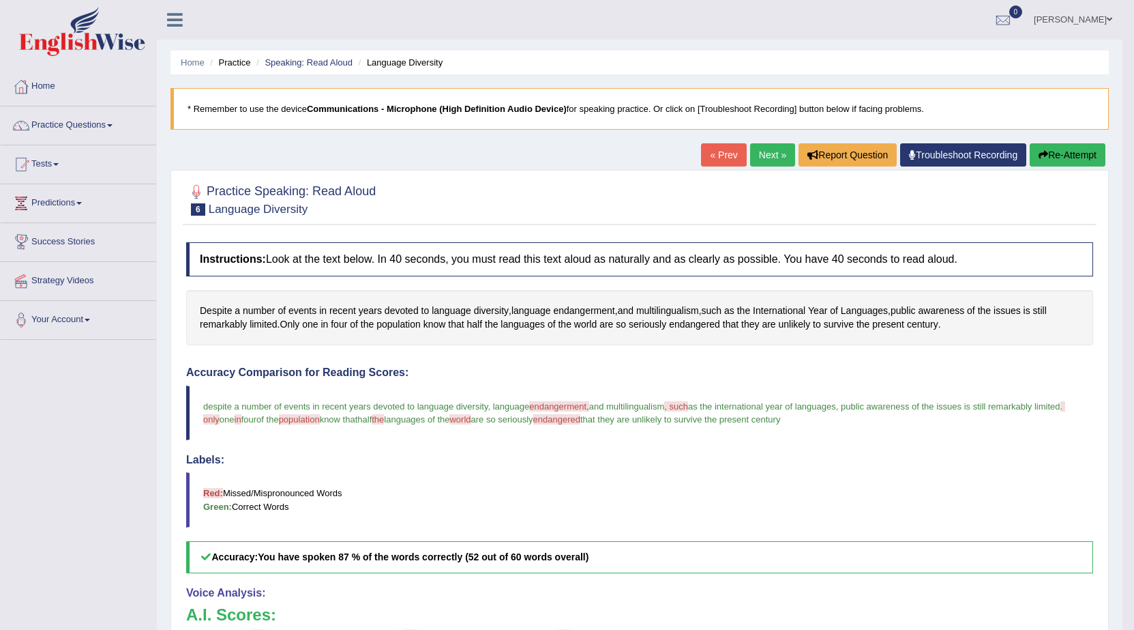
click at [89, 124] on link "Practice Questions" at bounding box center [79, 123] width 156 height 34
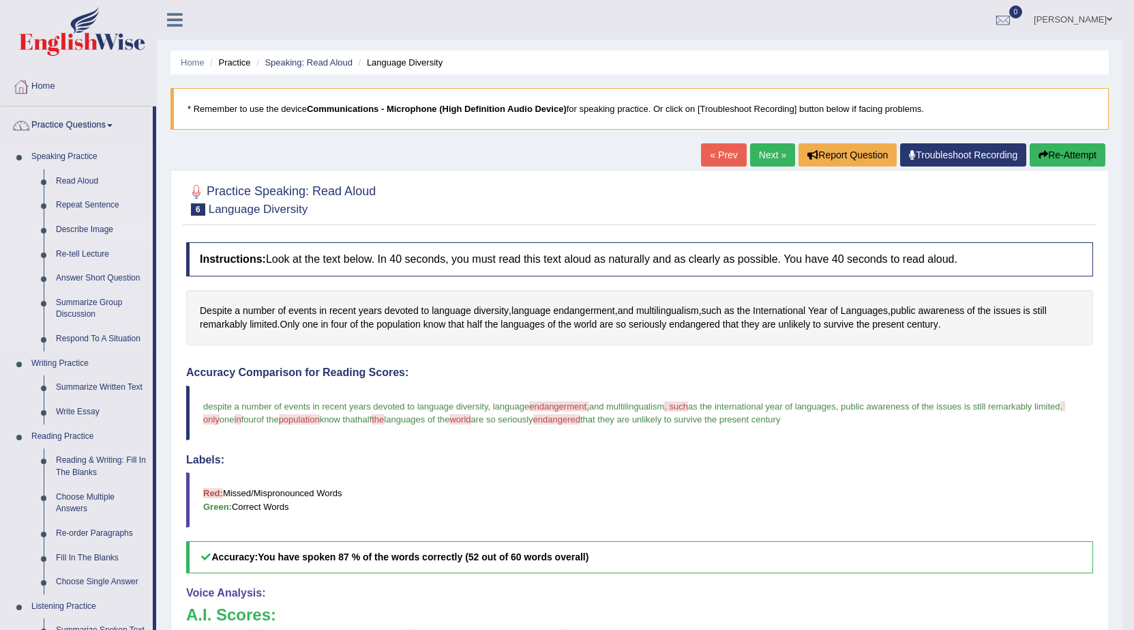
click at [62, 222] on link "Describe Image" at bounding box center [101, 230] width 103 height 25
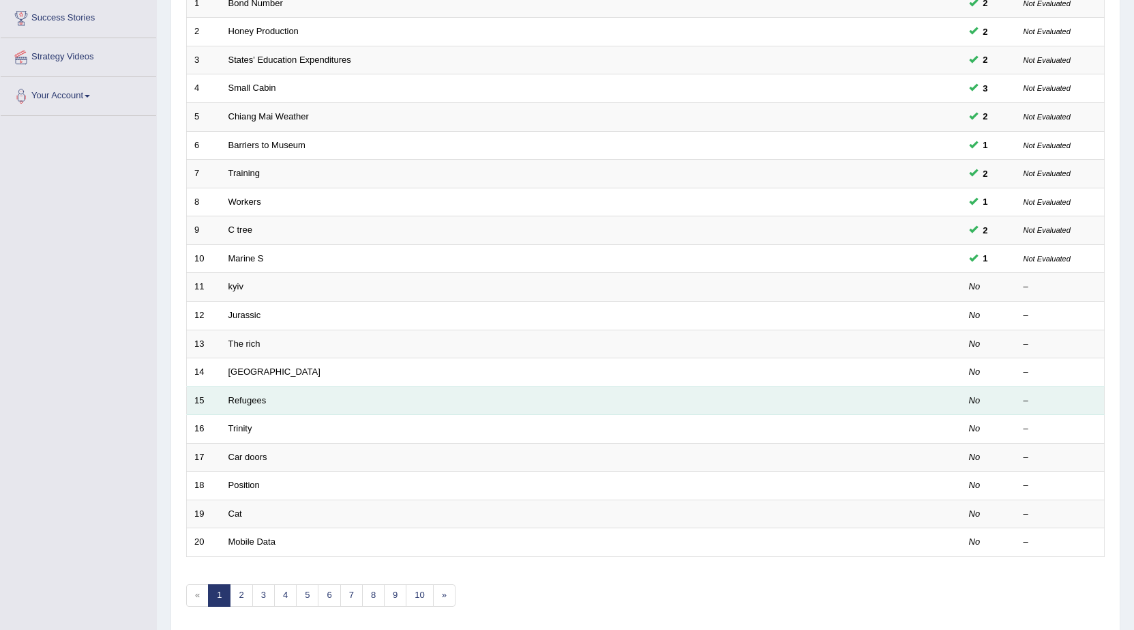
scroll to position [273, 0]
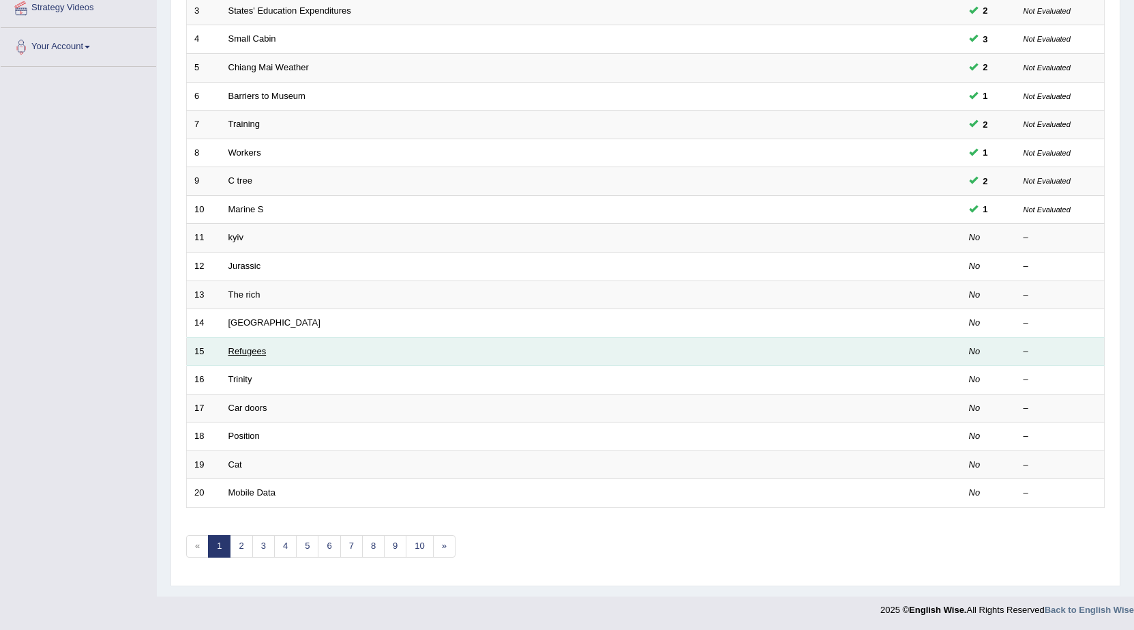
click at [237, 353] on link "Refugees" at bounding box center [247, 351] width 38 height 10
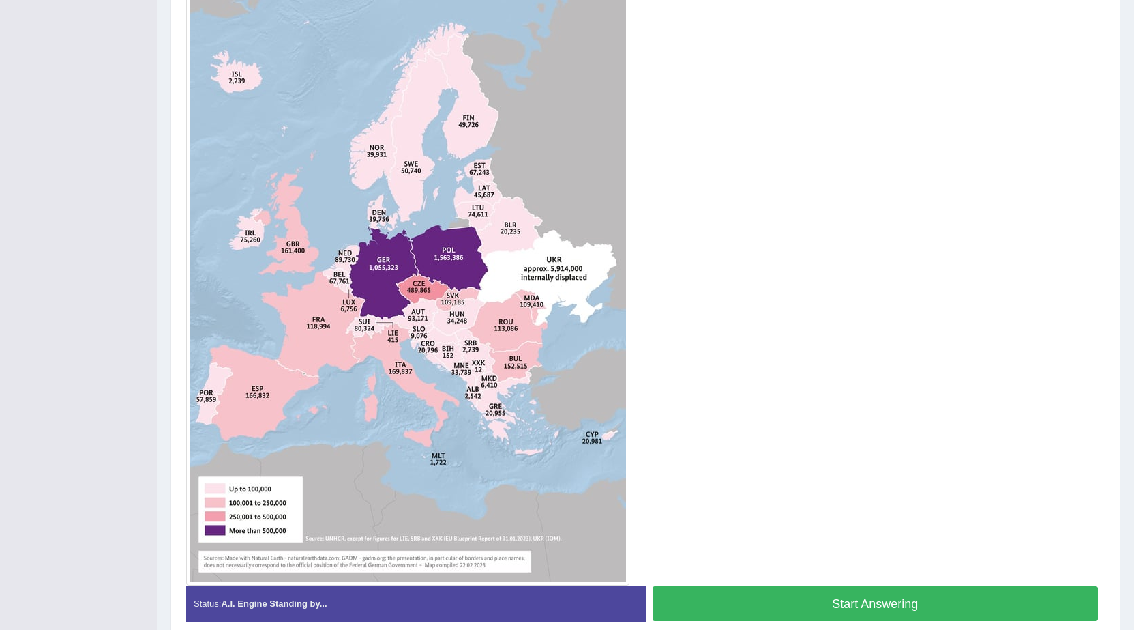
scroll to position [341, 0]
click at [784, 611] on button "Start Answering" at bounding box center [876, 602] width 446 height 35
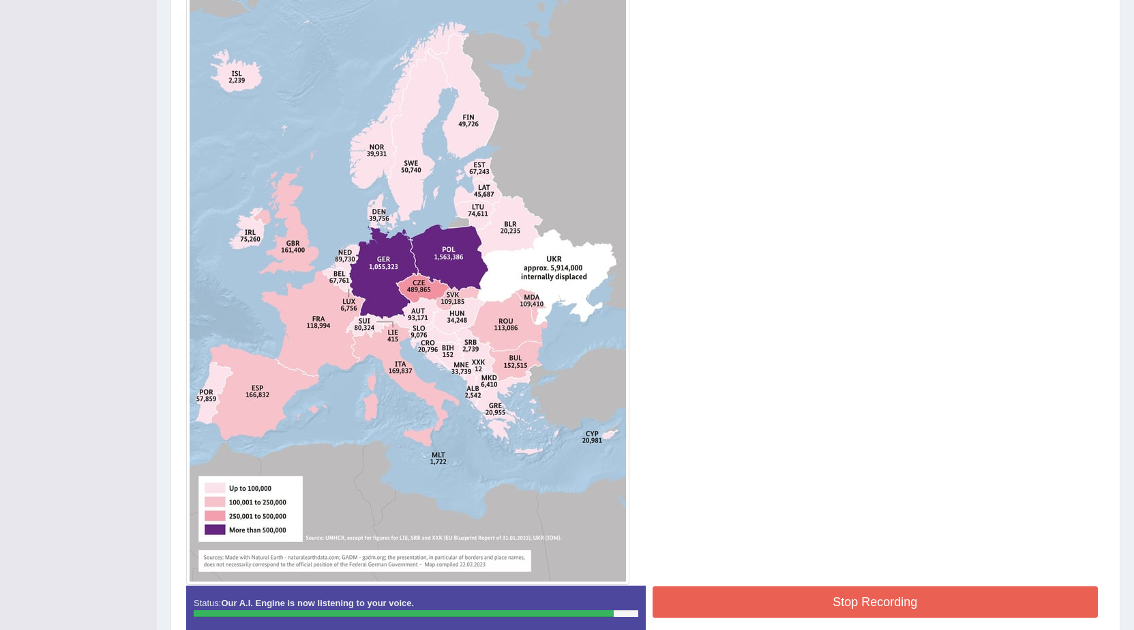
click at [826, 597] on button "Stop Recording" at bounding box center [876, 601] width 446 height 31
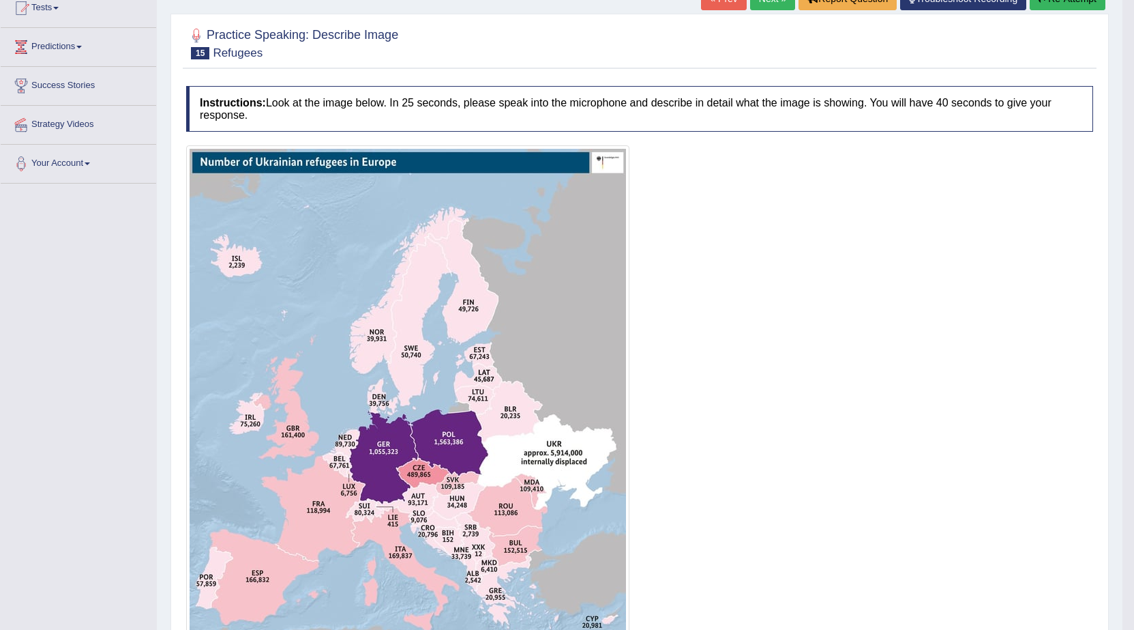
scroll to position [0, 0]
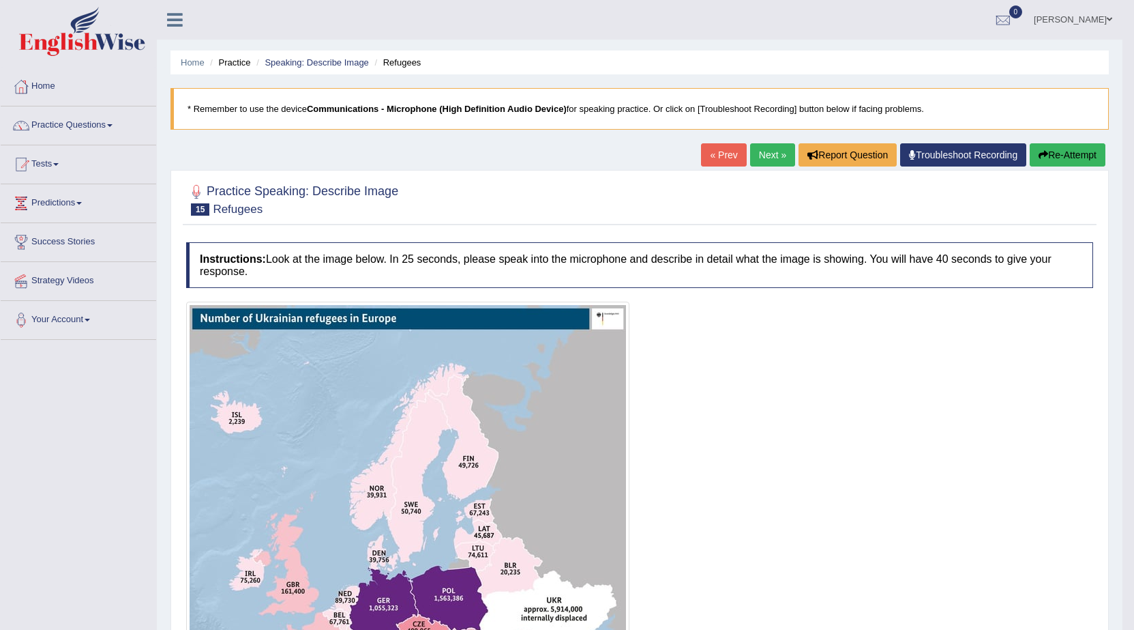
click at [754, 157] on link "Next »" at bounding box center [772, 154] width 45 height 23
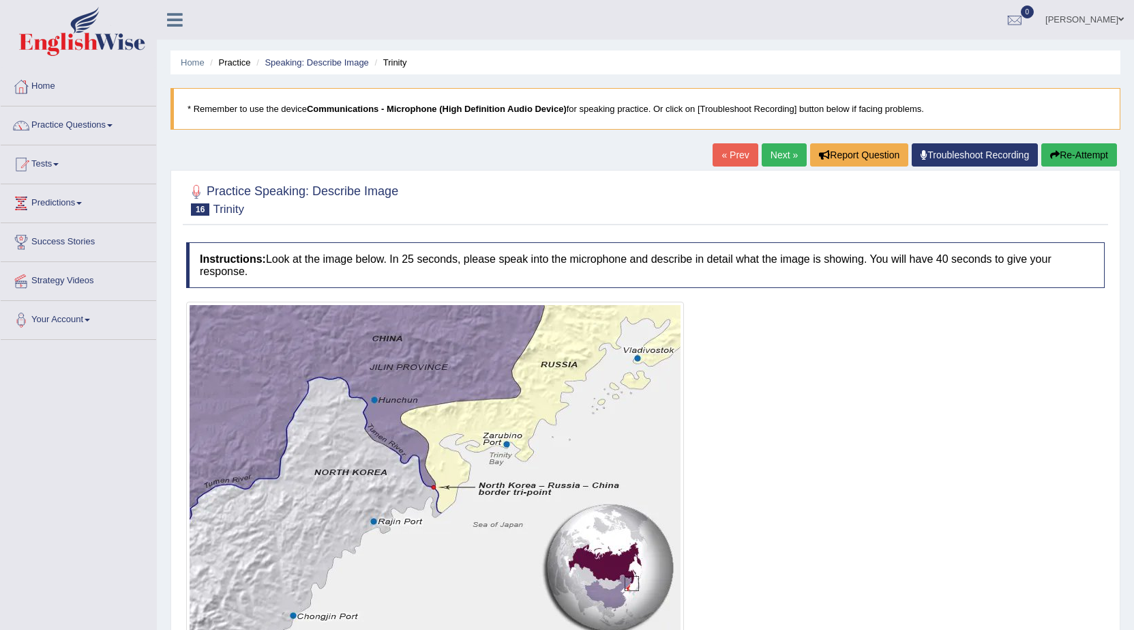
click at [789, 164] on link "Next »" at bounding box center [784, 154] width 45 height 23
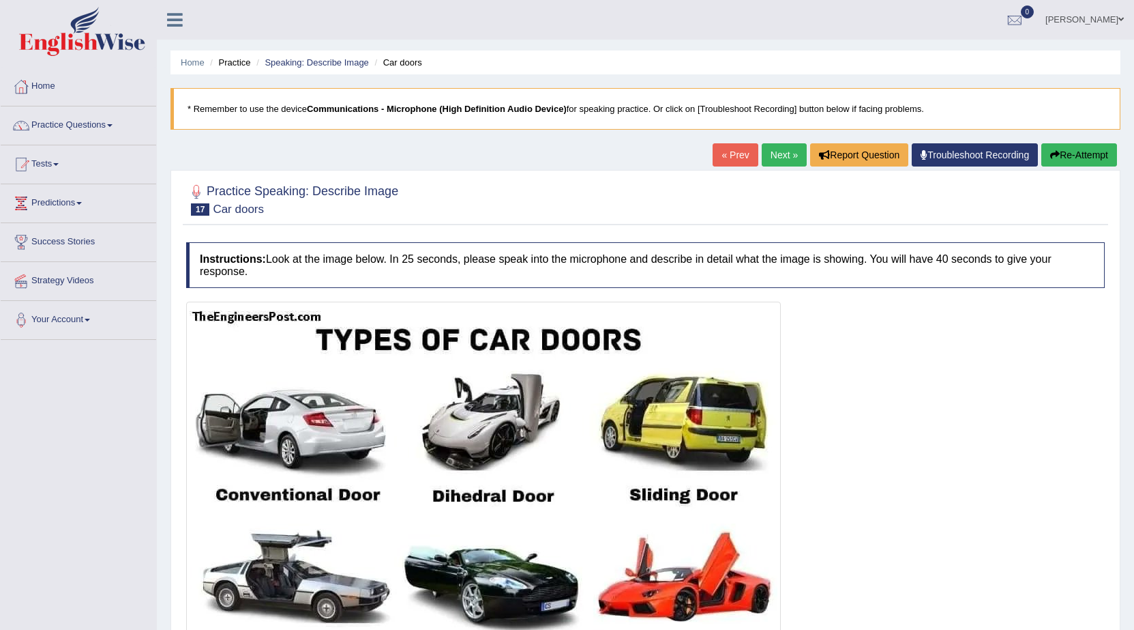
click at [778, 164] on link "Next »" at bounding box center [784, 154] width 45 height 23
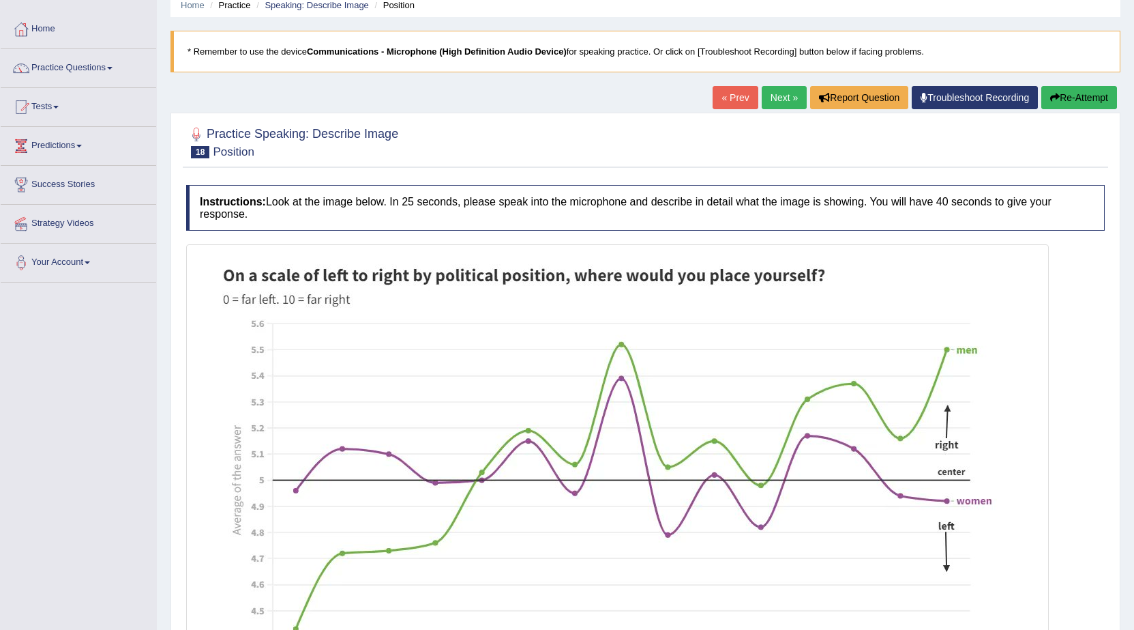
scroll to position [270, 0]
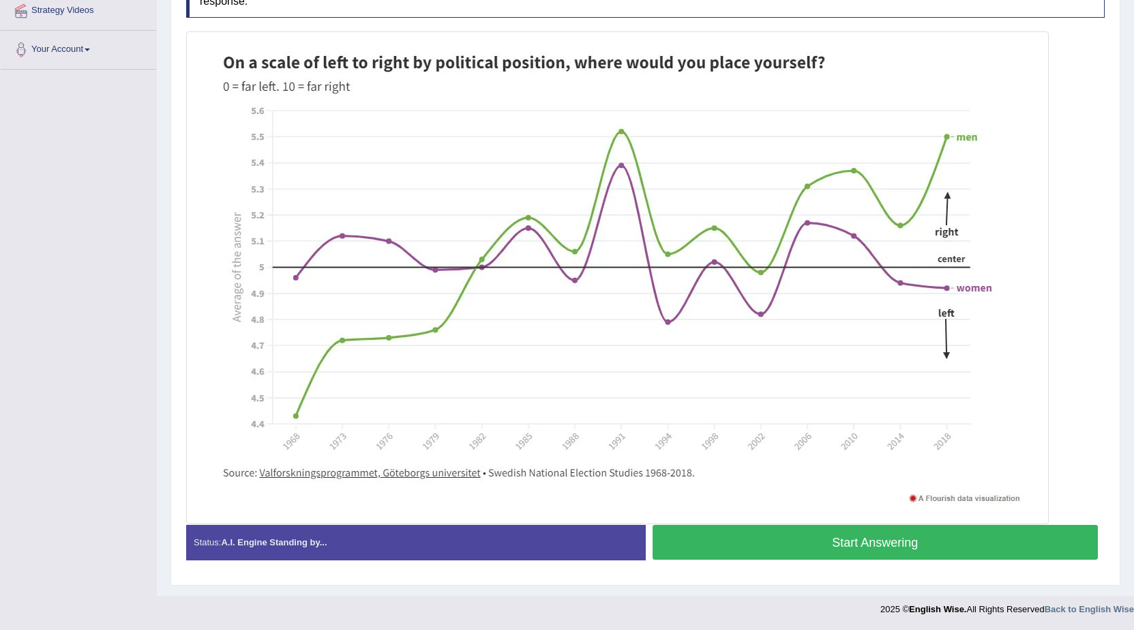
click at [842, 544] on button "Start Answering" at bounding box center [876, 542] width 446 height 35
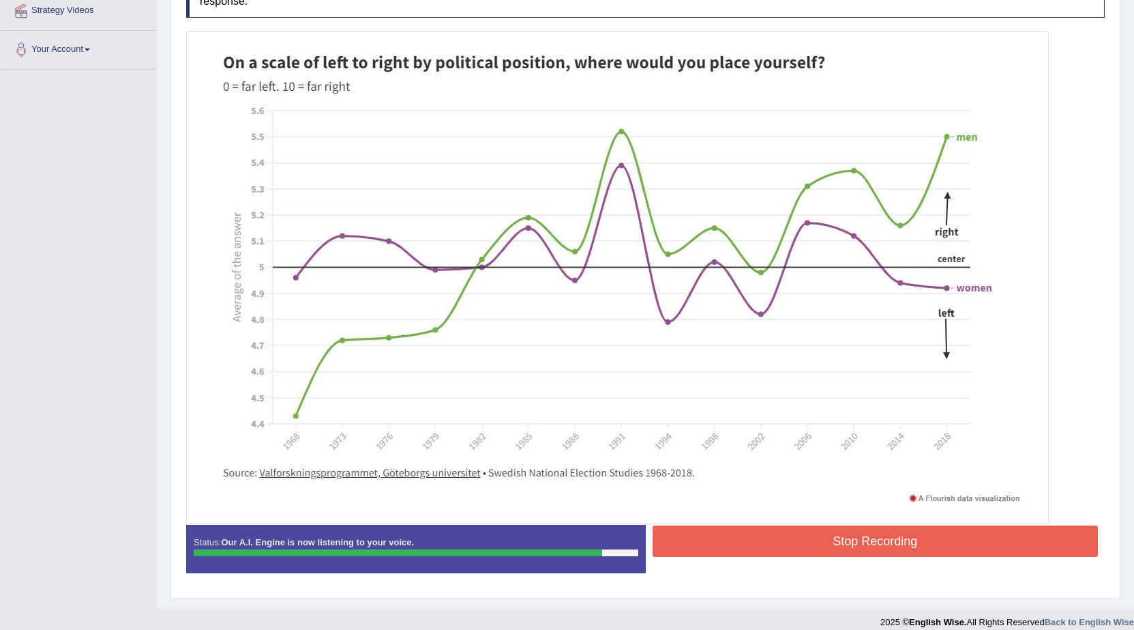
click at [902, 548] on button "Stop Recording" at bounding box center [876, 540] width 446 height 31
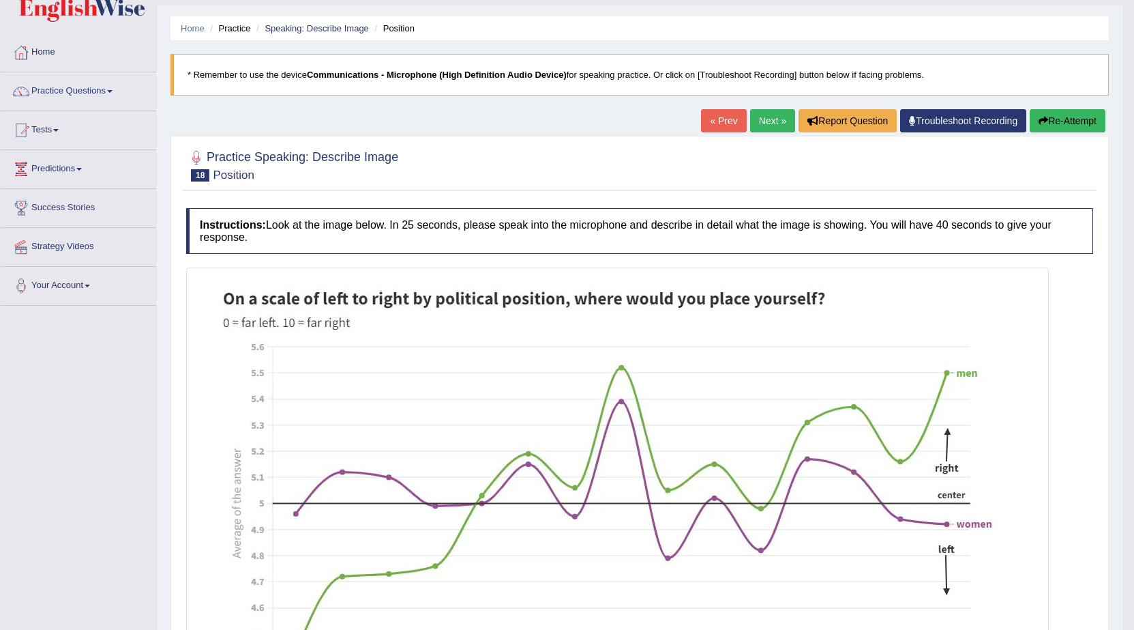
scroll to position [68, 0]
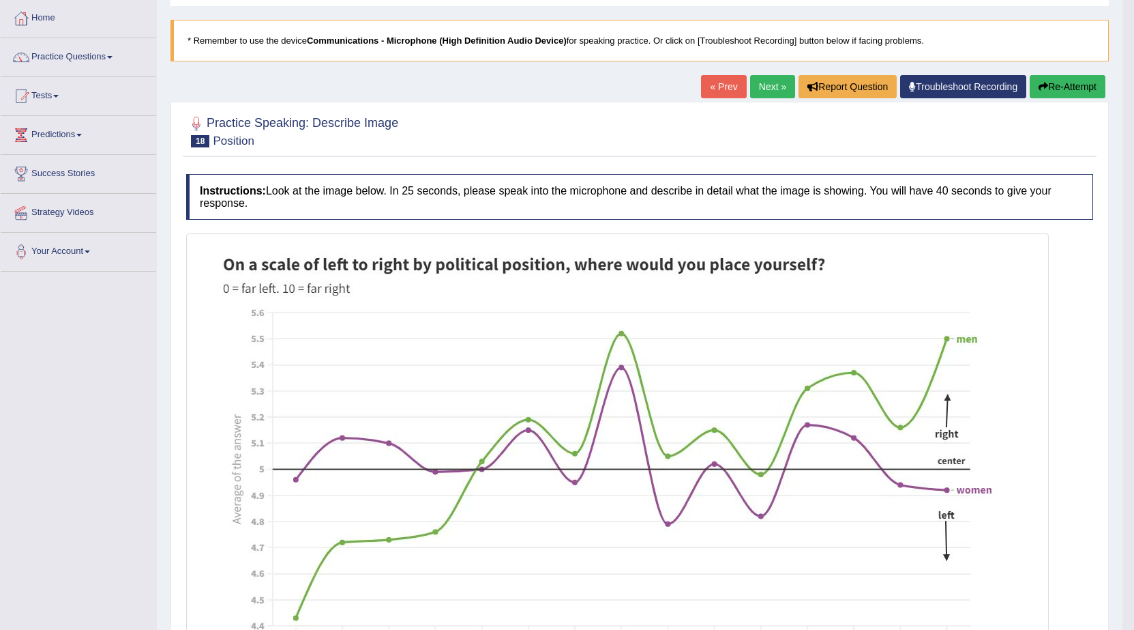
click at [762, 87] on link "Next »" at bounding box center [772, 86] width 45 height 23
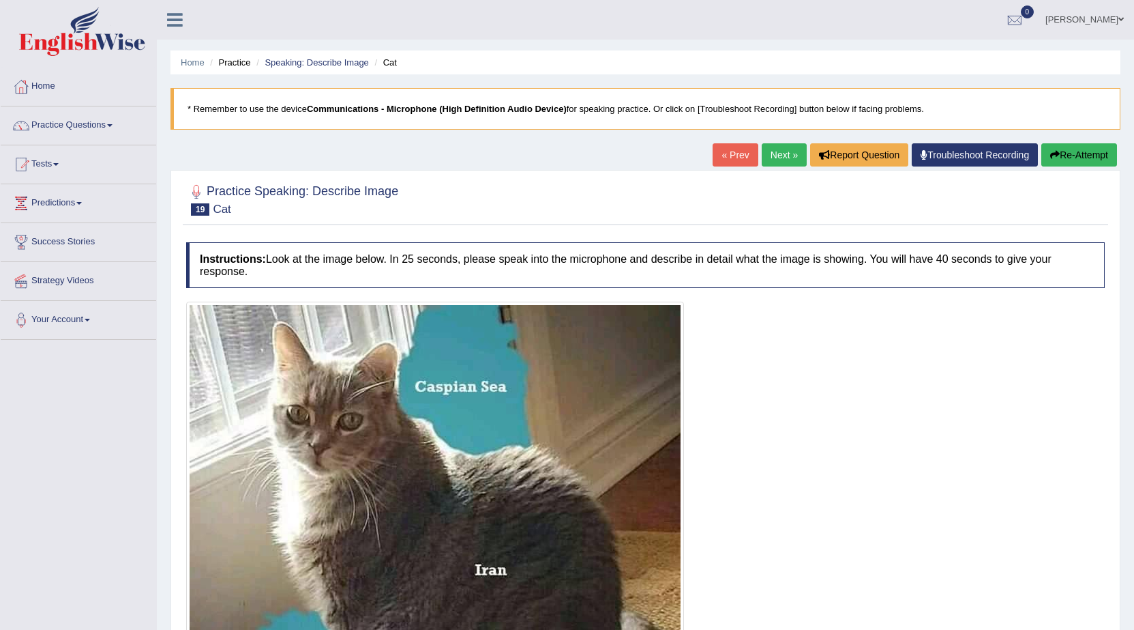
click at [763, 148] on link "Next »" at bounding box center [784, 154] width 45 height 23
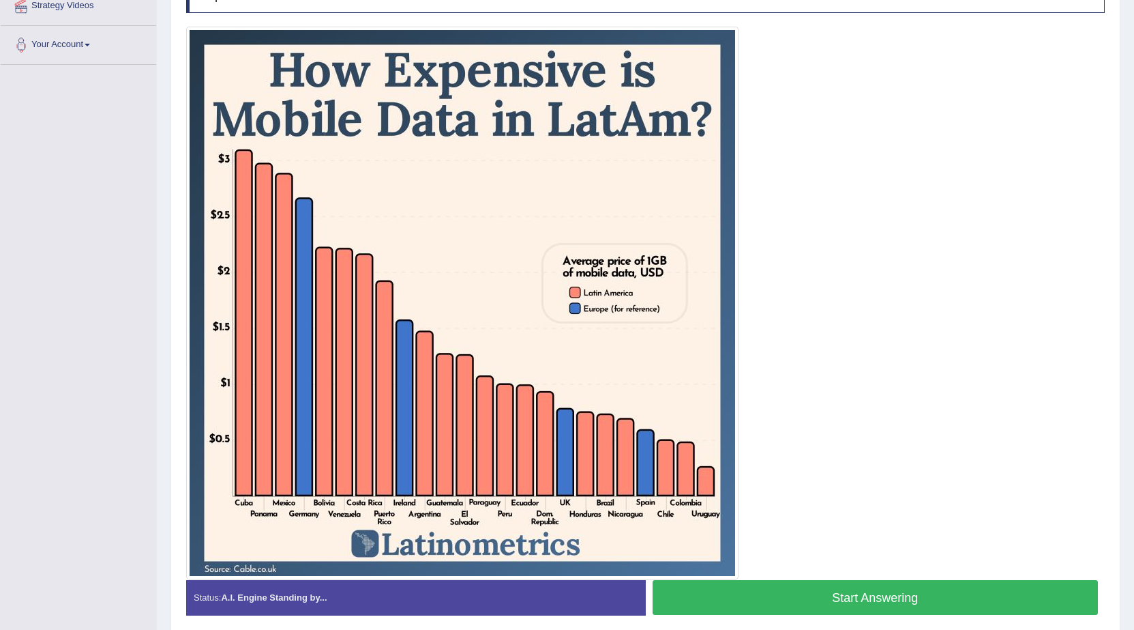
scroll to position [284, 0]
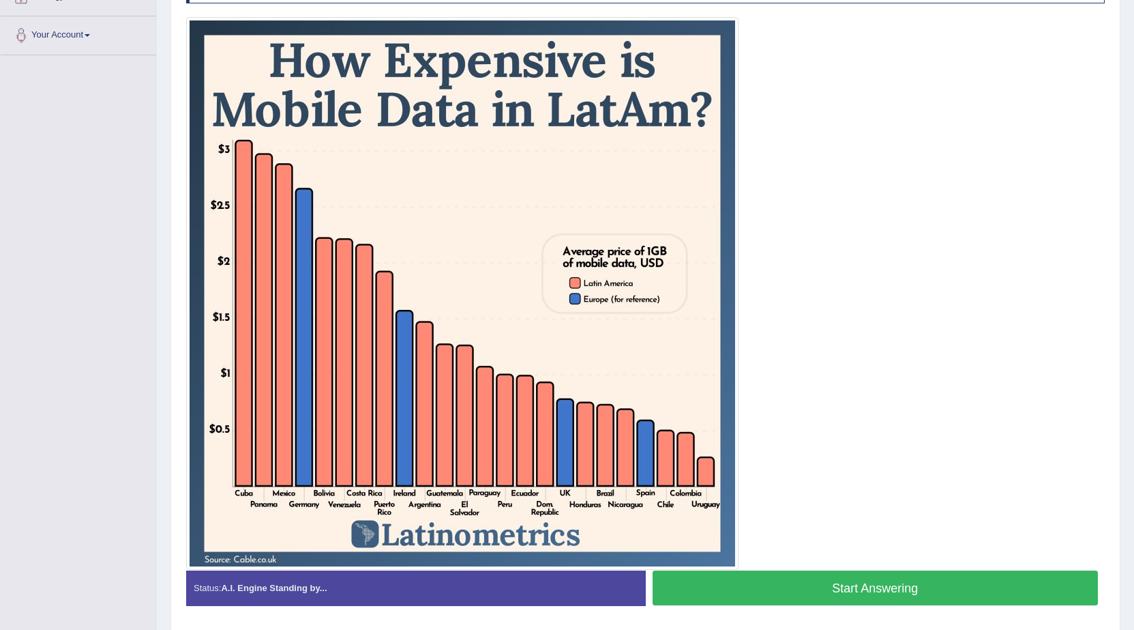
click at [801, 590] on button "Start Answering" at bounding box center [876, 587] width 446 height 35
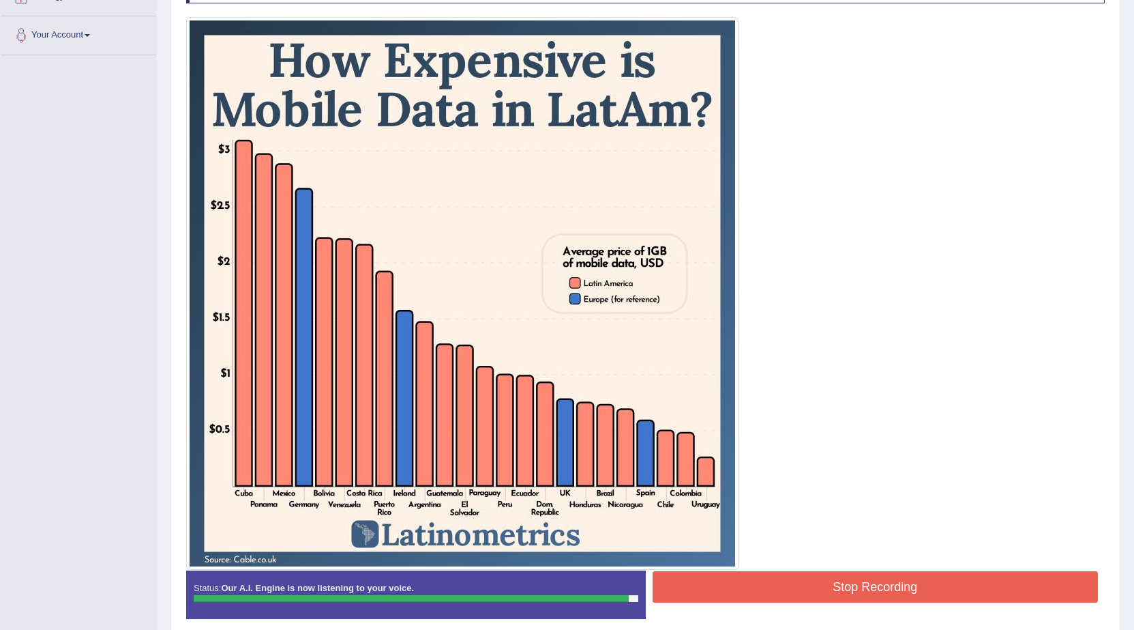
click at [810, 585] on button "Stop Recording" at bounding box center [876, 586] width 446 height 31
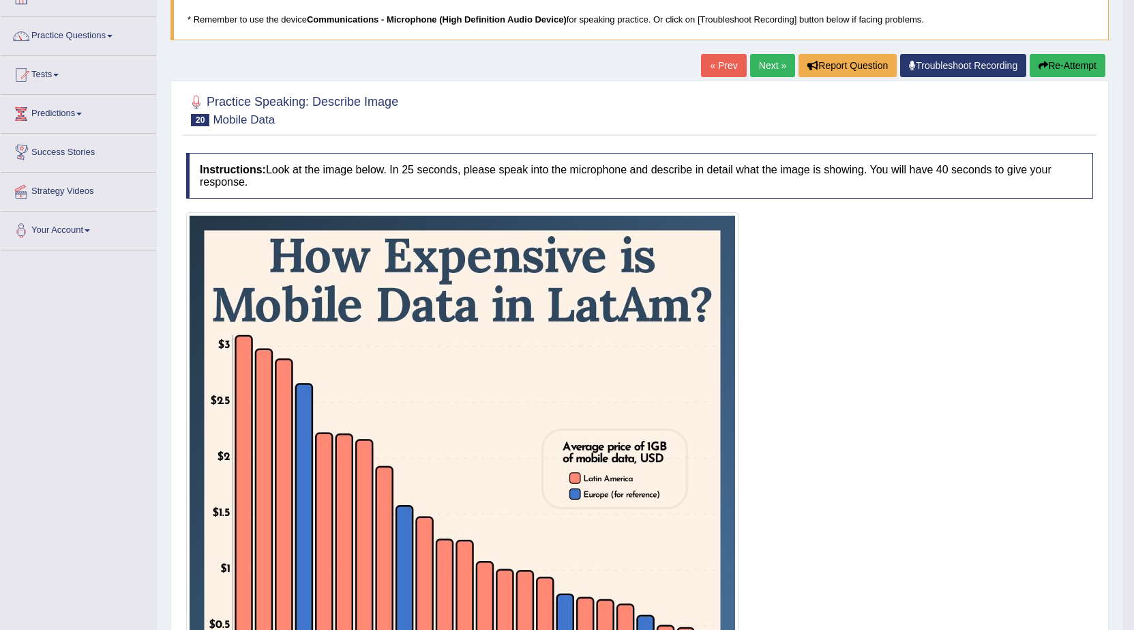
scroll to position [89, 0]
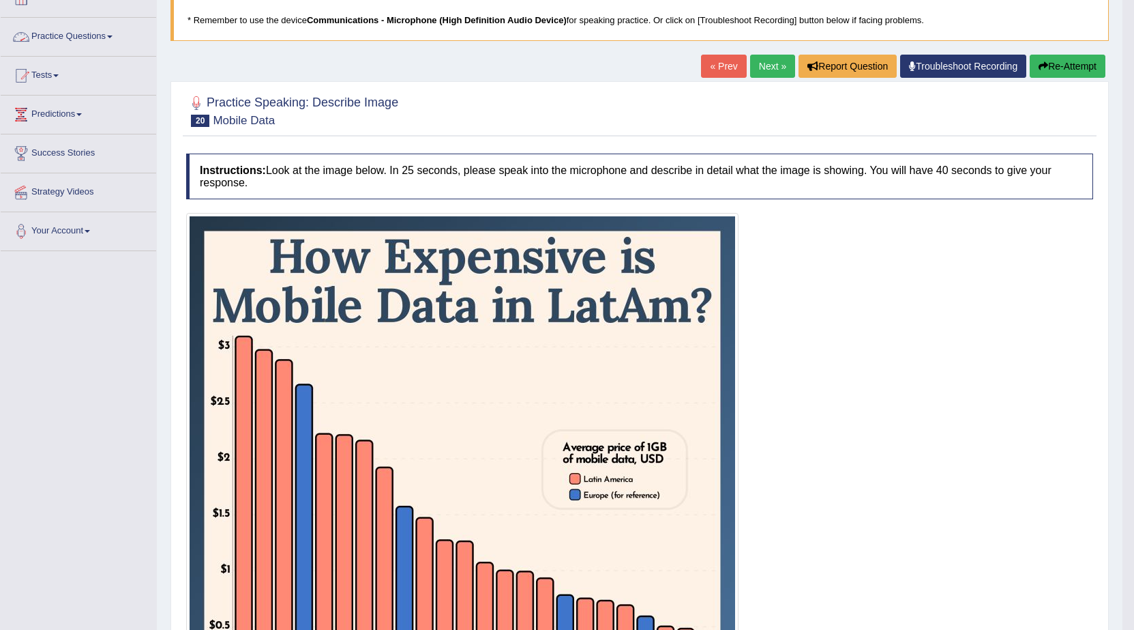
drag, startPoint x: 95, startPoint y: 35, endPoint x: 93, endPoint y: 45, distance: 9.8
click at [95, 35] on link "Practice Questions" at bounding box center [79, 35] width 156 height 34
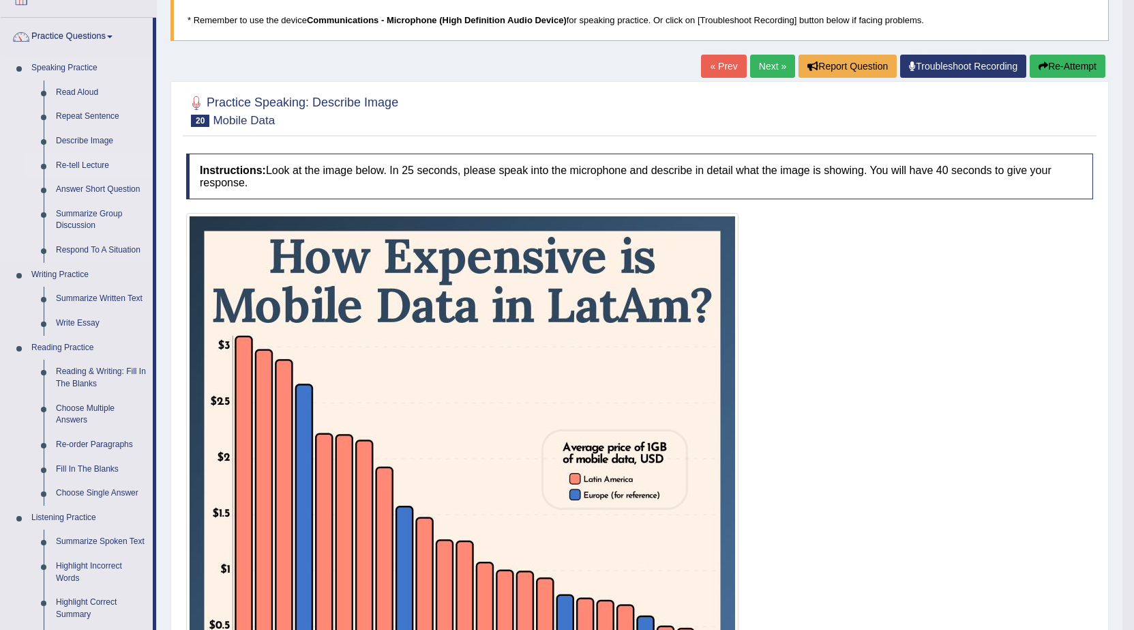
click at [70, 166] on link "Re-tell Lecture" at bounding box center [101, 165] width 103 height 25
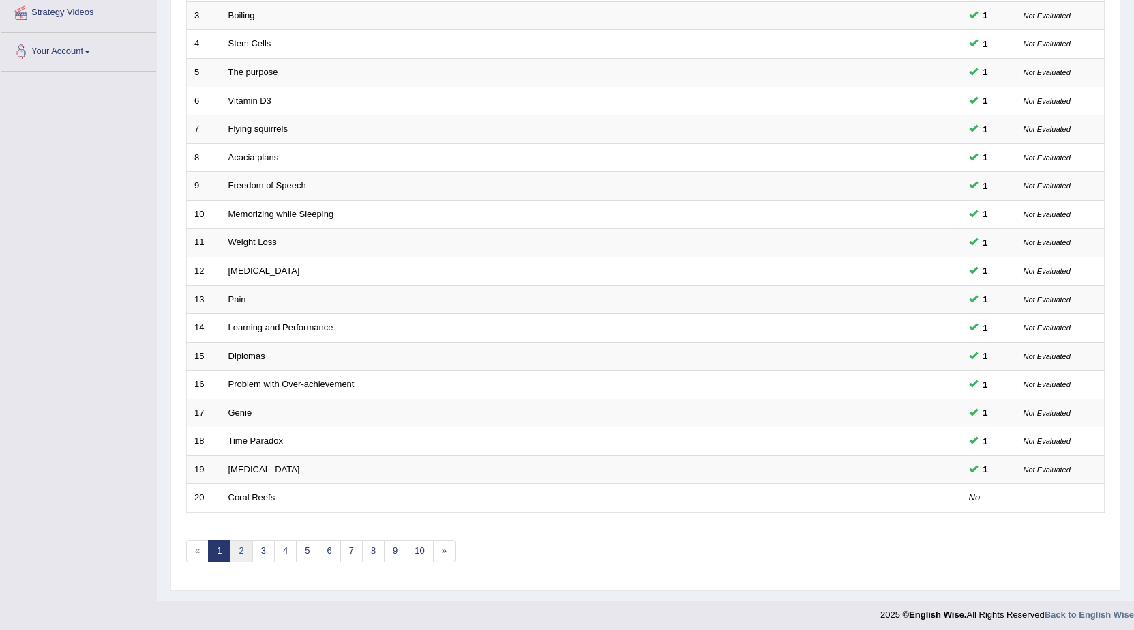
click at [236, 550] on link "2" at bounding box center [241, 551] width 23 height 23
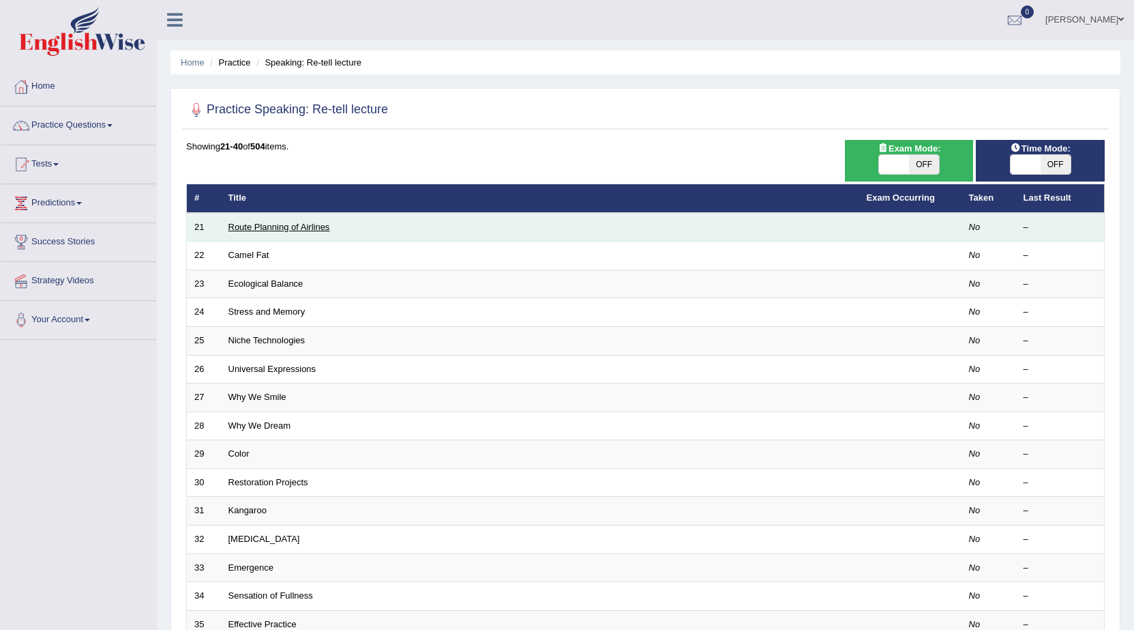
click at [265, 223] on link "Route Planning of Airlines" at bounding box center [279, 227] width 102 height 10
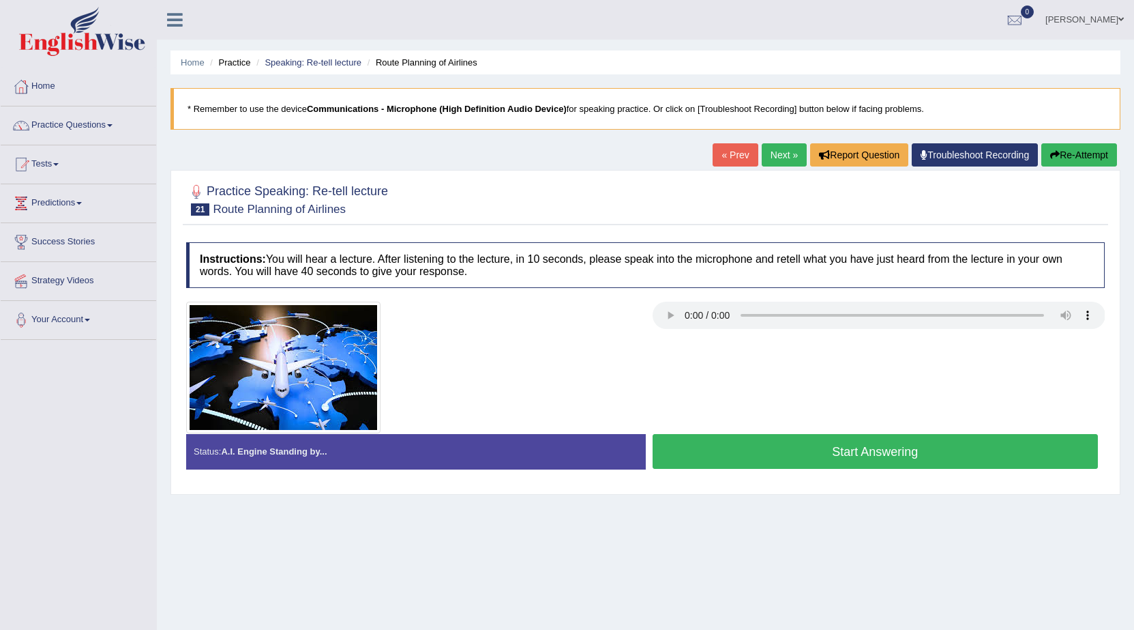
click at [998, 464] on button "Start Answering" at bounding box center [876, 451] width 446 height 35
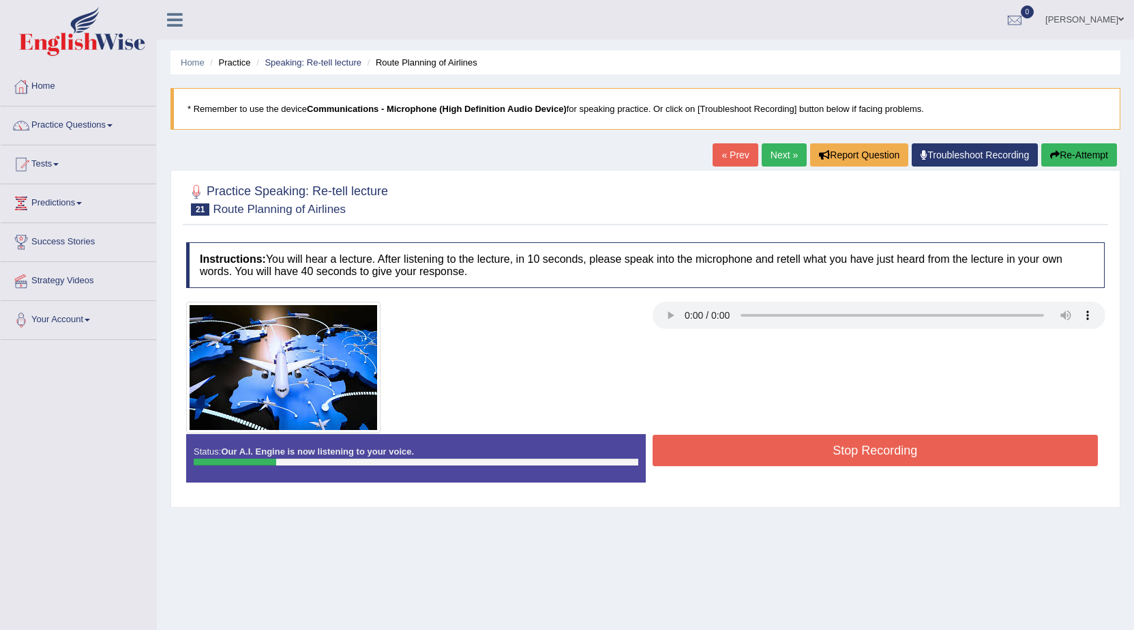
click at [1078, 145] on button "Re-Attempt" at bounding box center [1080, 154] width 76 height 23
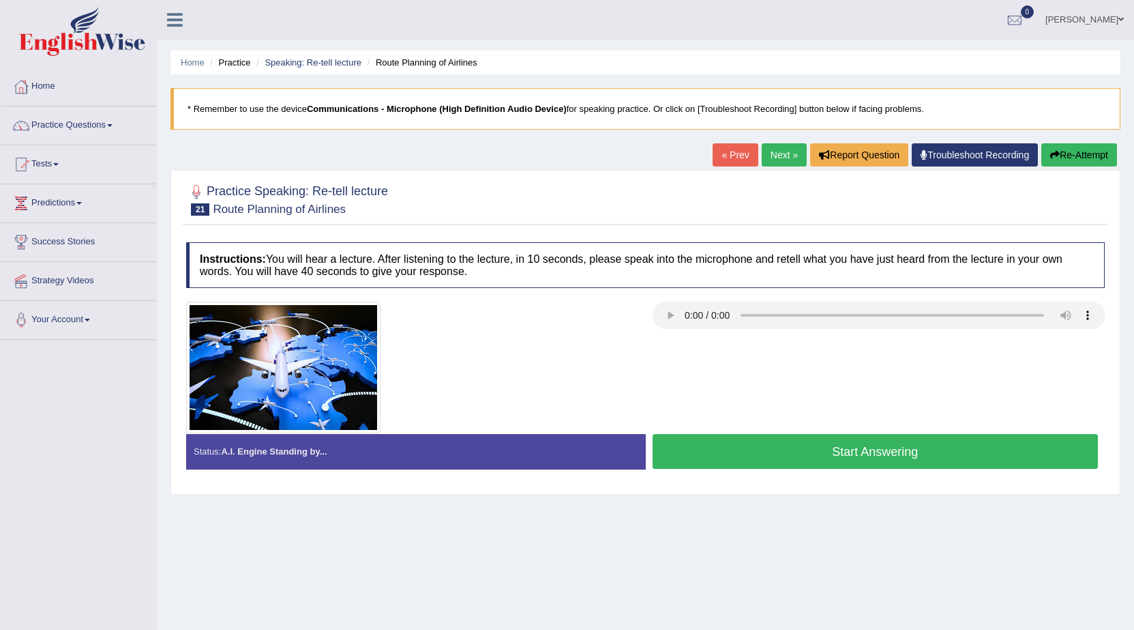
click at [726, 456] on button "Start Answering" at bounding box center [876, 451] width 446 height 35
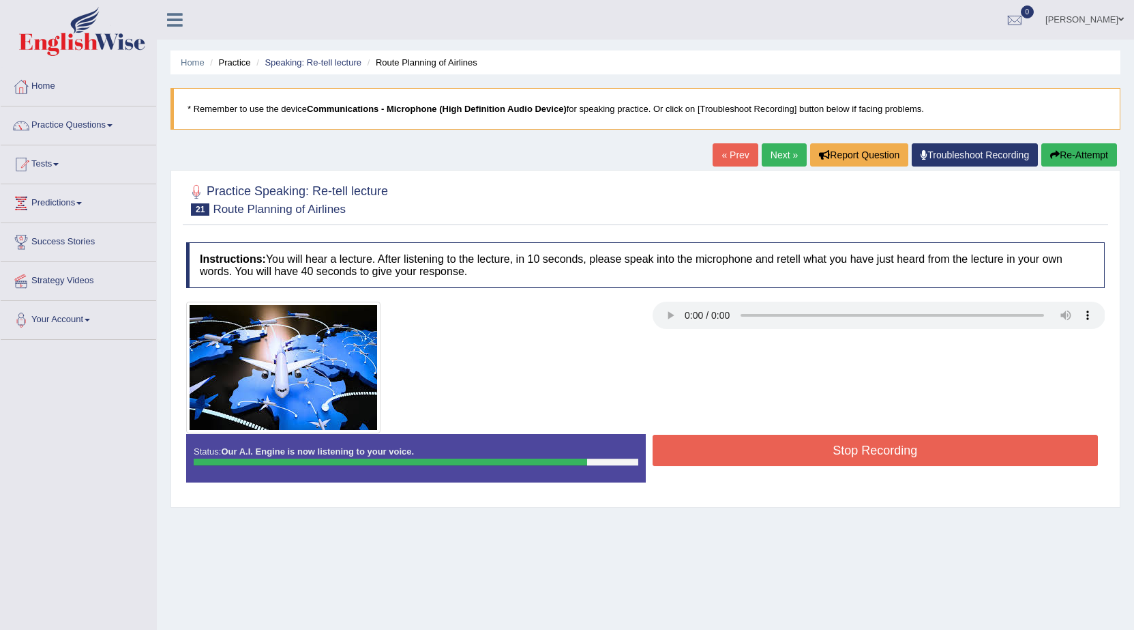
click at [831, 434] on button "Stop Recording" at bounding box center [876, 449] width 446 height 31
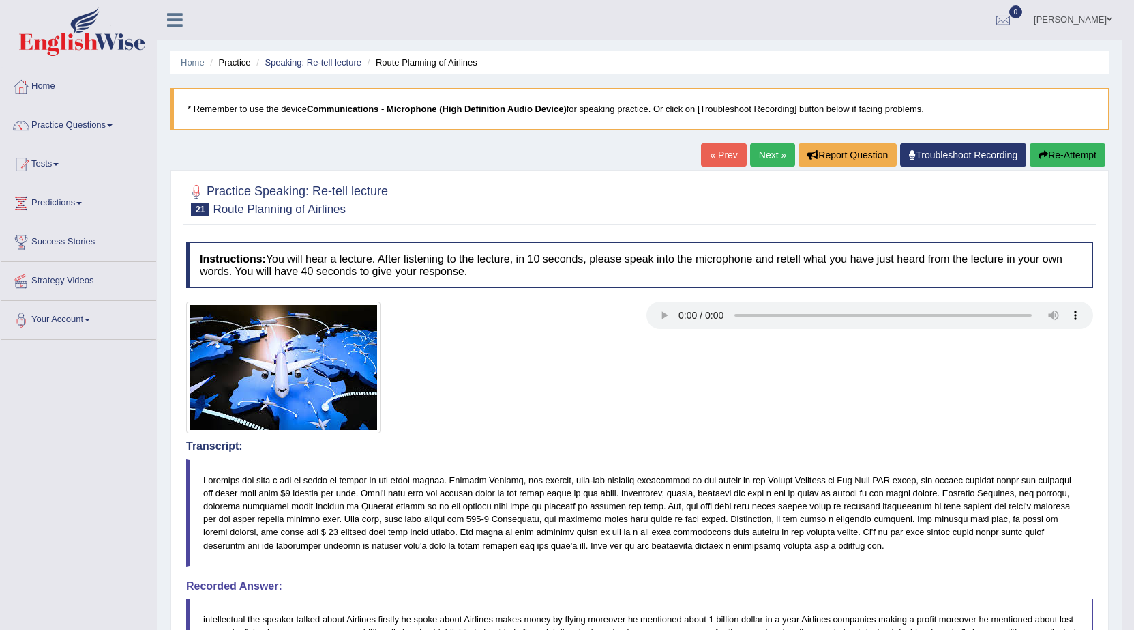
click at [1054, 152] on button "Re-Attempt" at bounding box center [1068, 154] width 76 height 23
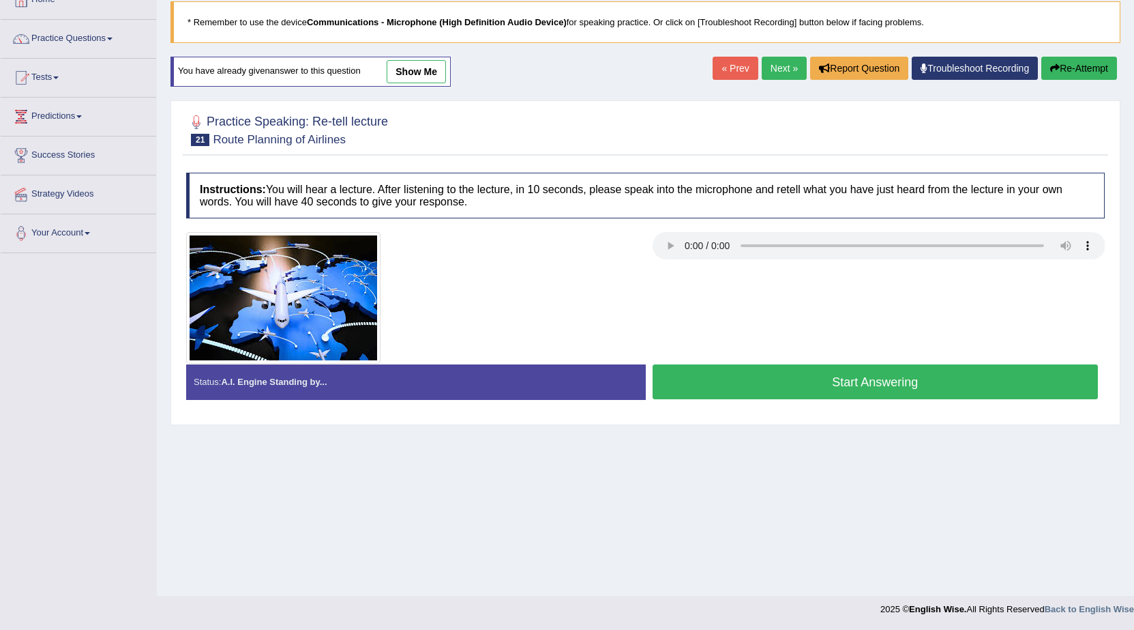
scroll to position [87, 0]
click at [780, 379] on button "Start Answering" at bounding box center [876, 381] width 446 height 35
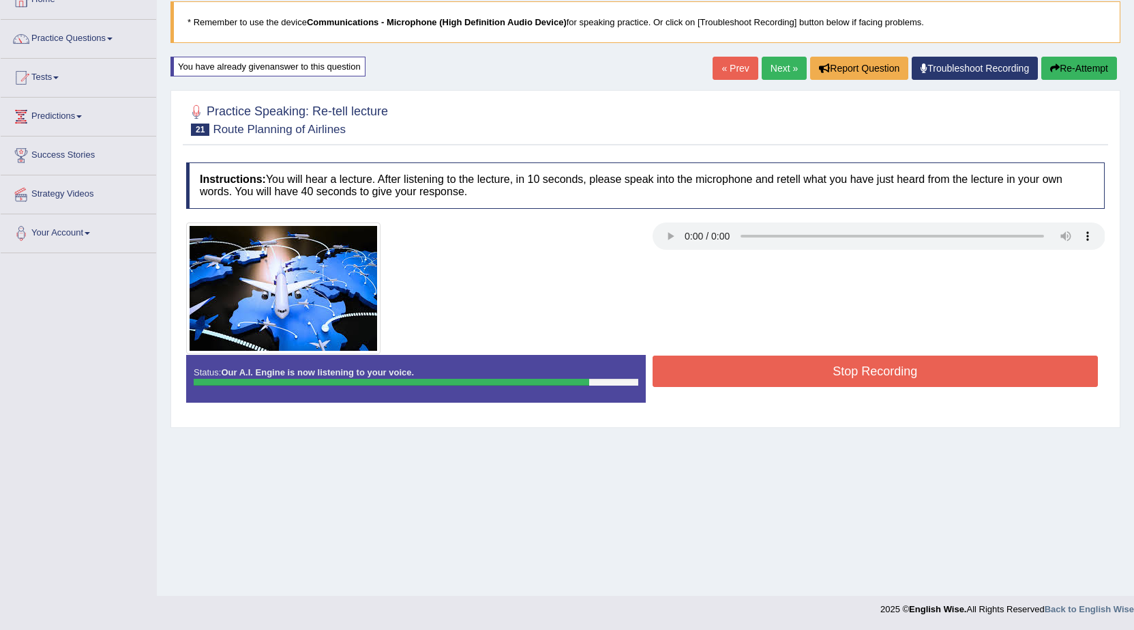
click at [844, 372] on button "Stop Recording" at bounding box center [876, 370] width 446 height 31
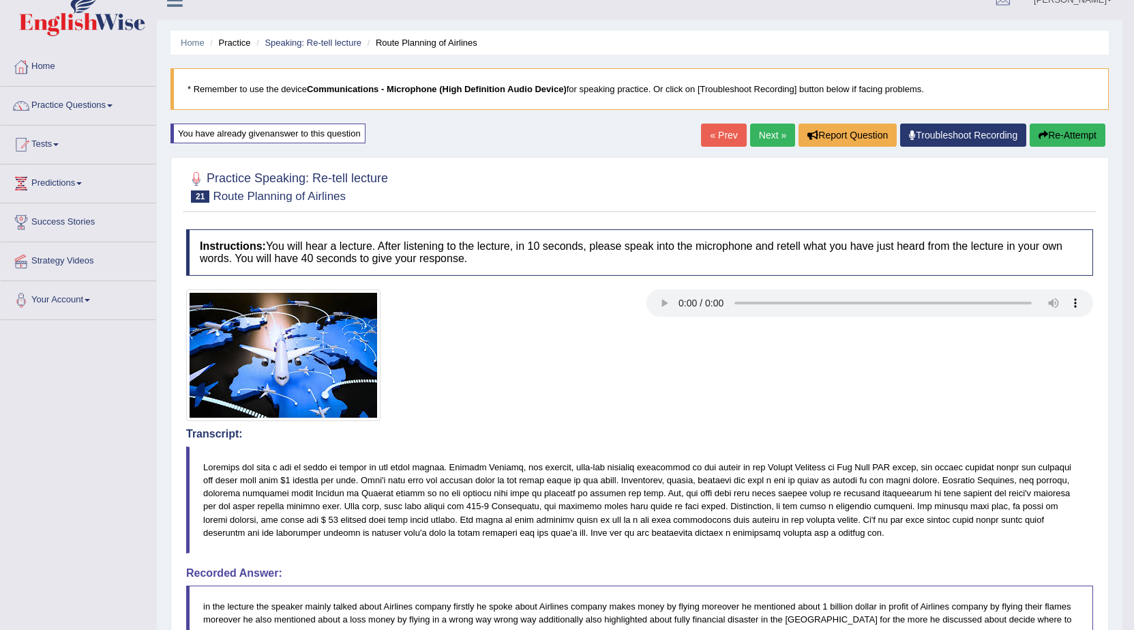
scroll to position [0, 0]
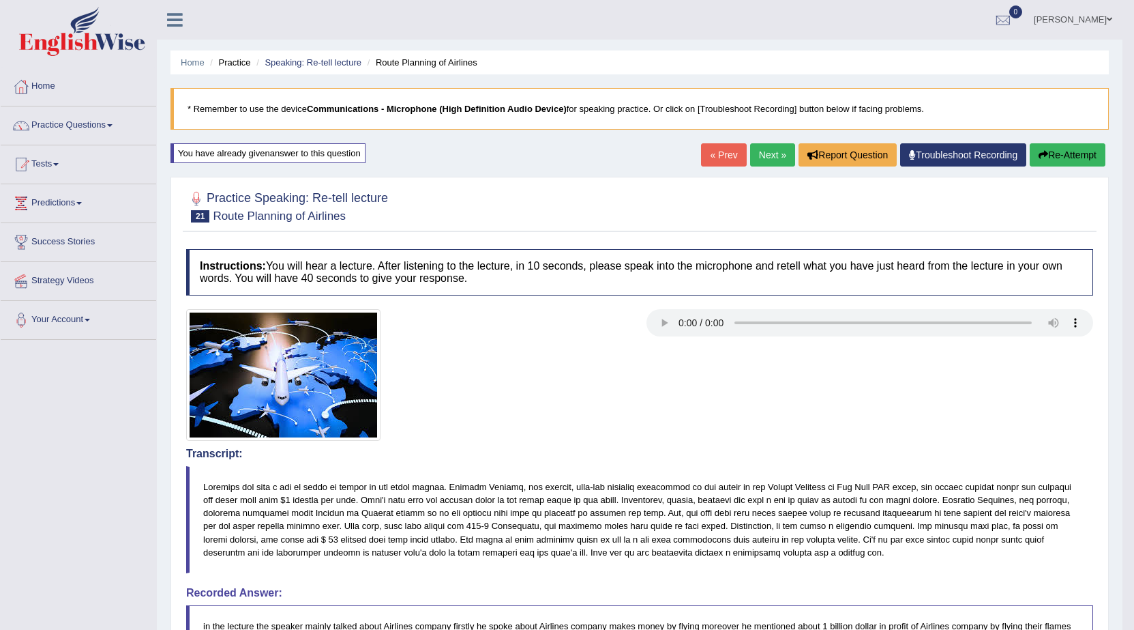
click at [765, 157] on link "Next »" at bounding box center [772, 154] width 45 height 23
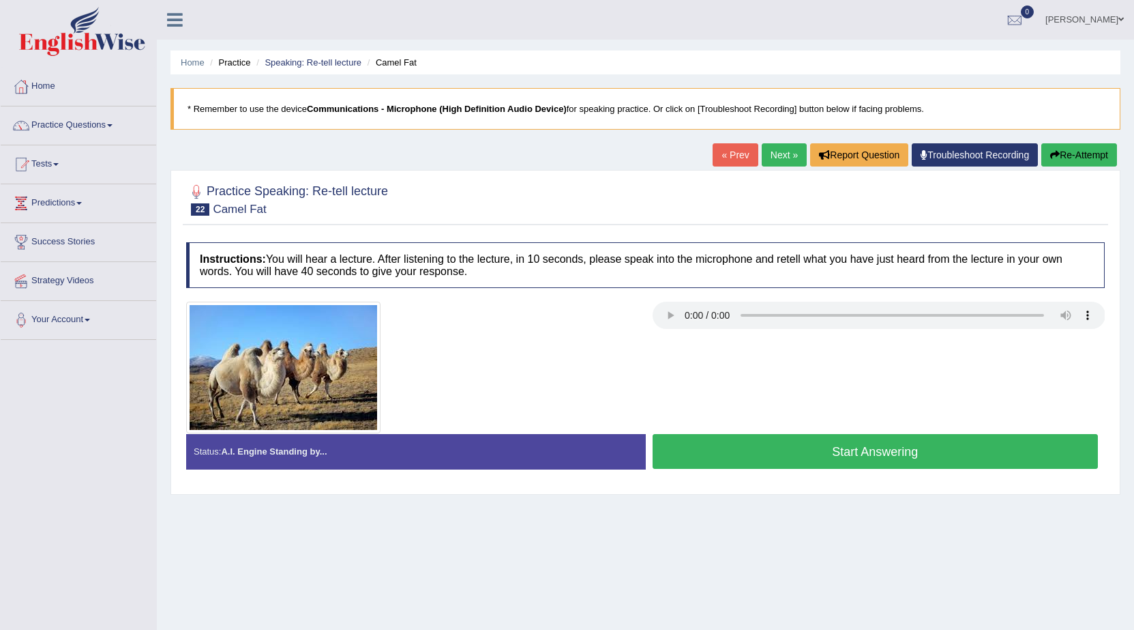
click at [767, 459] on button "Start Answering" at bounding box center [876, 451] width 446 height 35
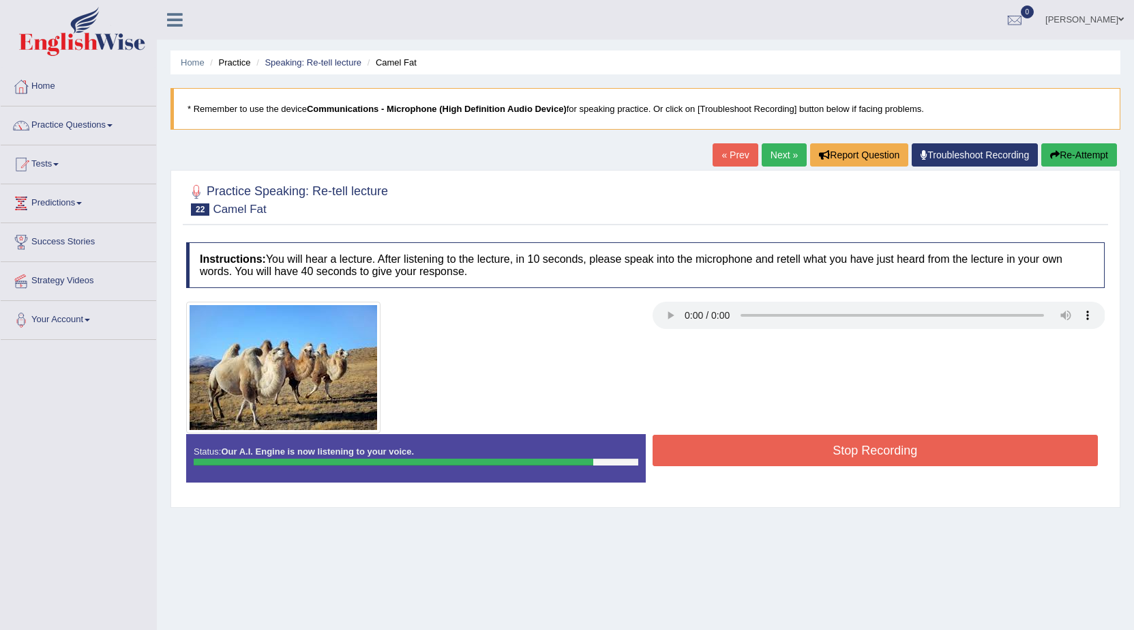
click at [793, 445] on button "Stop Recording" at bounding box center [876, 449] width 446 height 31
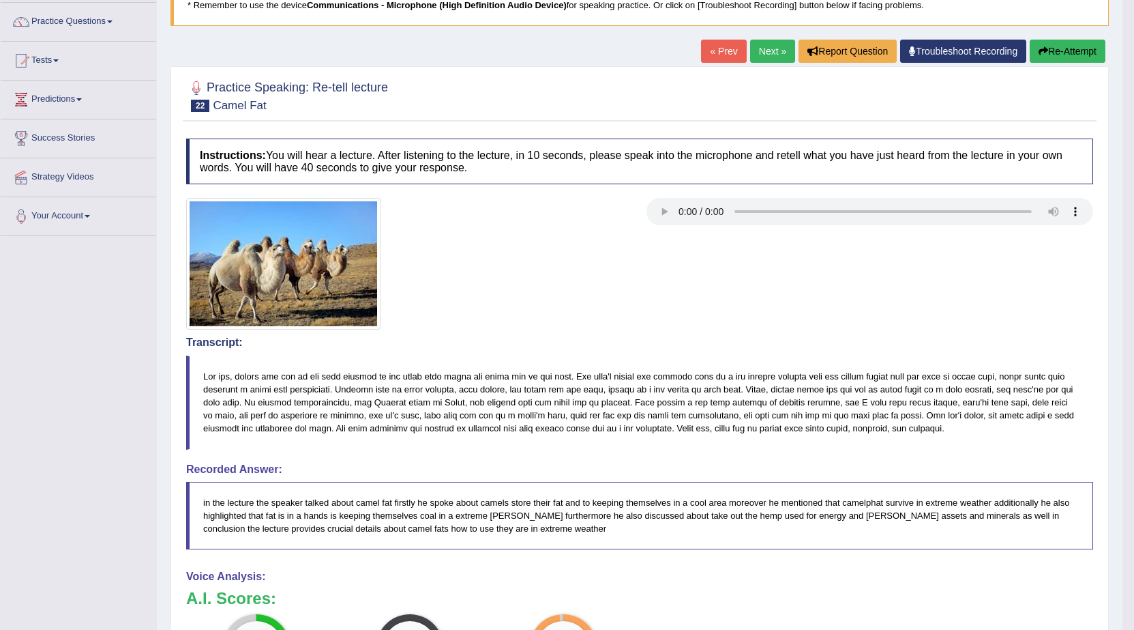
scroll to position [31, 0]
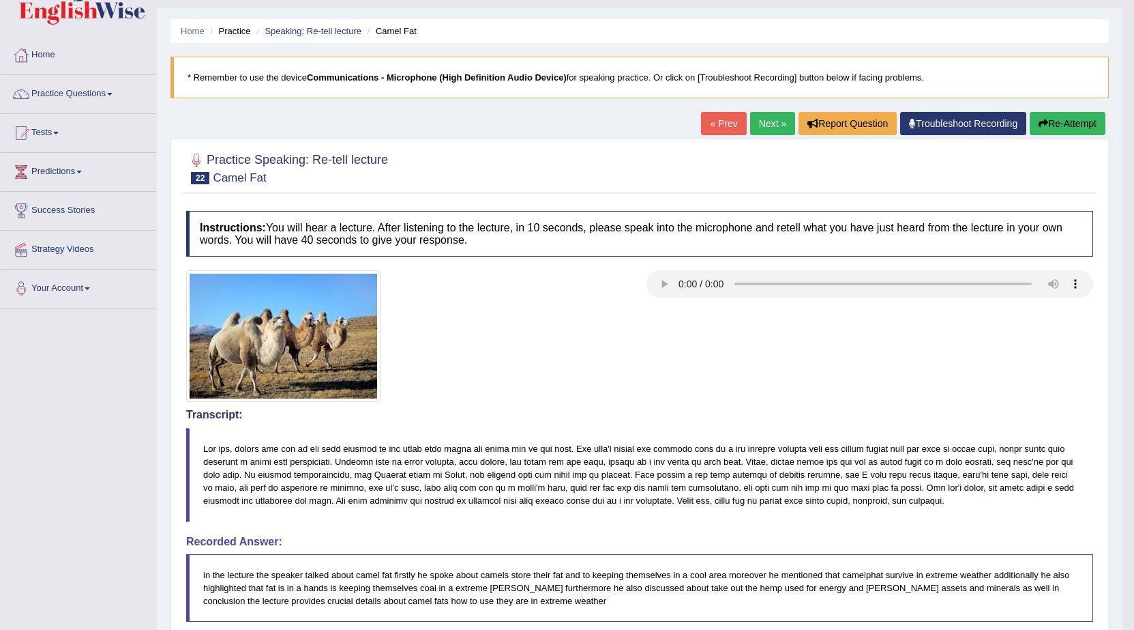
click at [752, 129] on link "Next »" at bounding box center [772, 123] width 45 height 23
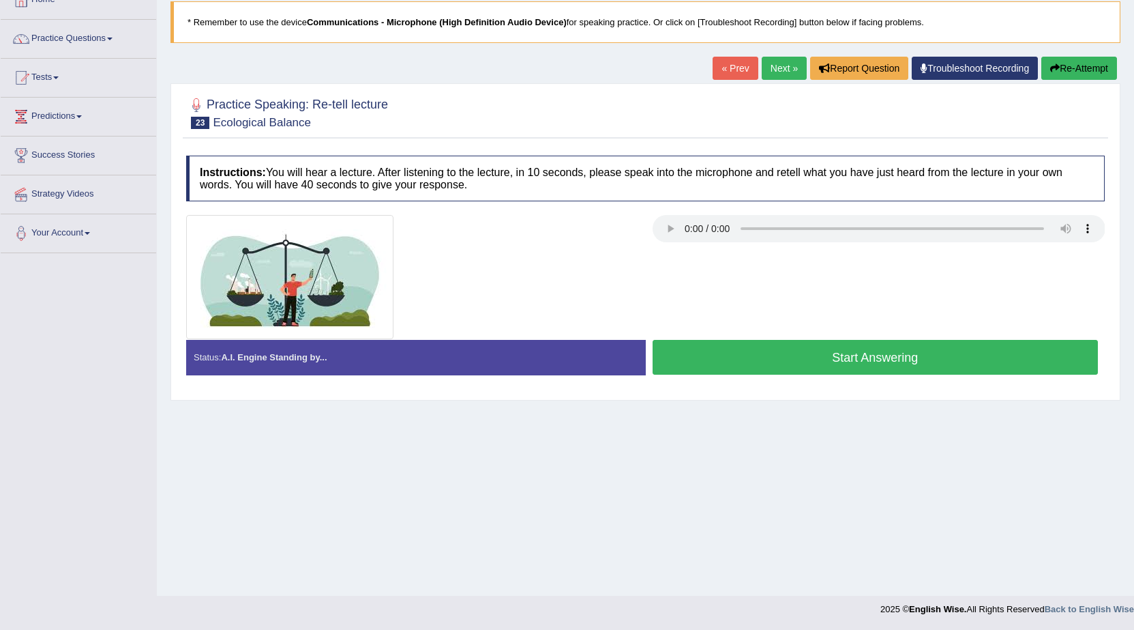
scroll to position [87, 0]
click at [833, 365] on button "Start Answering" at bounding box center [876, 357] width 446 height 35
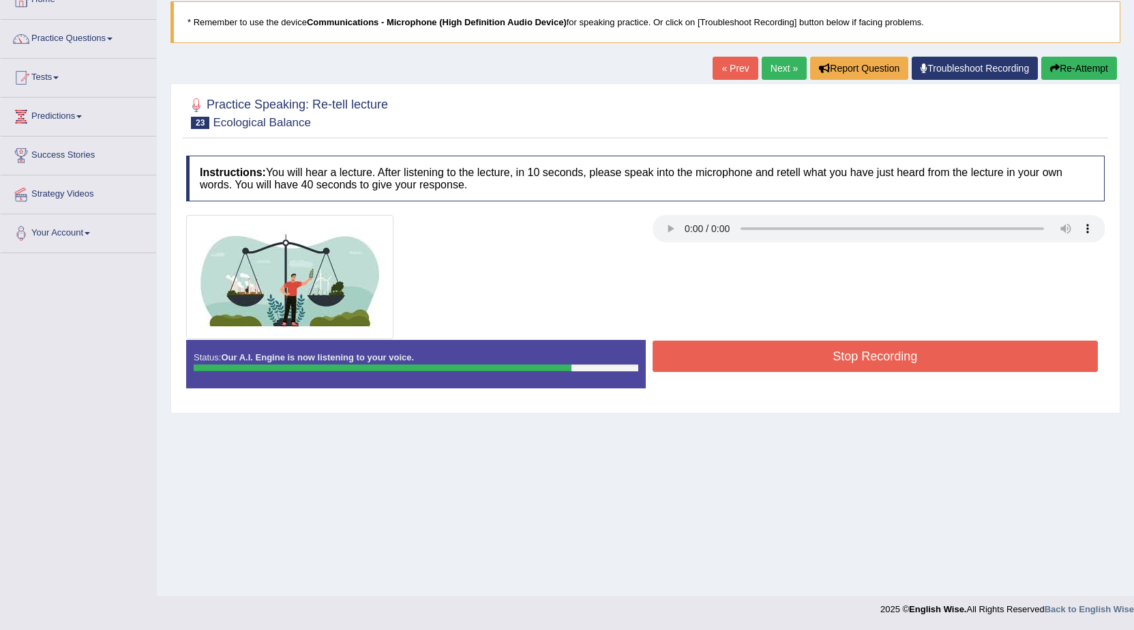
click at [808, 357] on button "Stop Recording" at bounding box center [876, 355] width 446 height 31
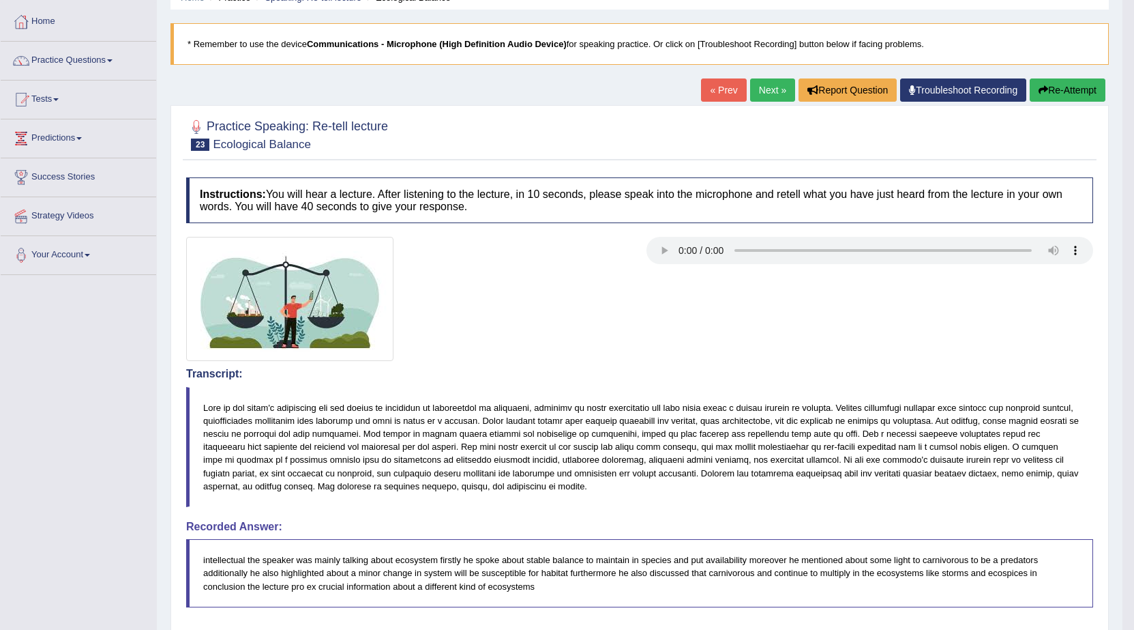
scroll to position [18, 0]
